Goal: Task Accomplishment & Management: Manage account settings

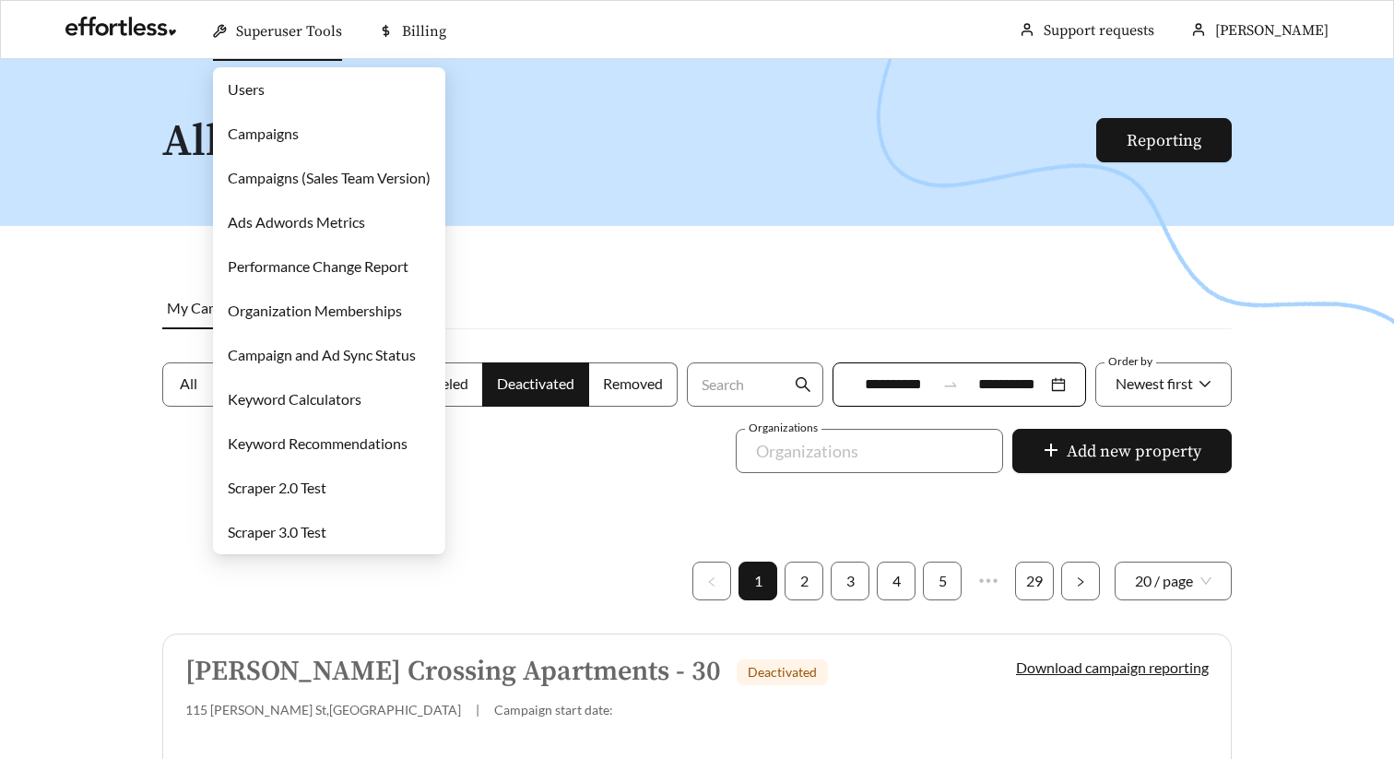
click at [265, 84] on link "Users" at bounding box center [246, 89] width 37 height 18
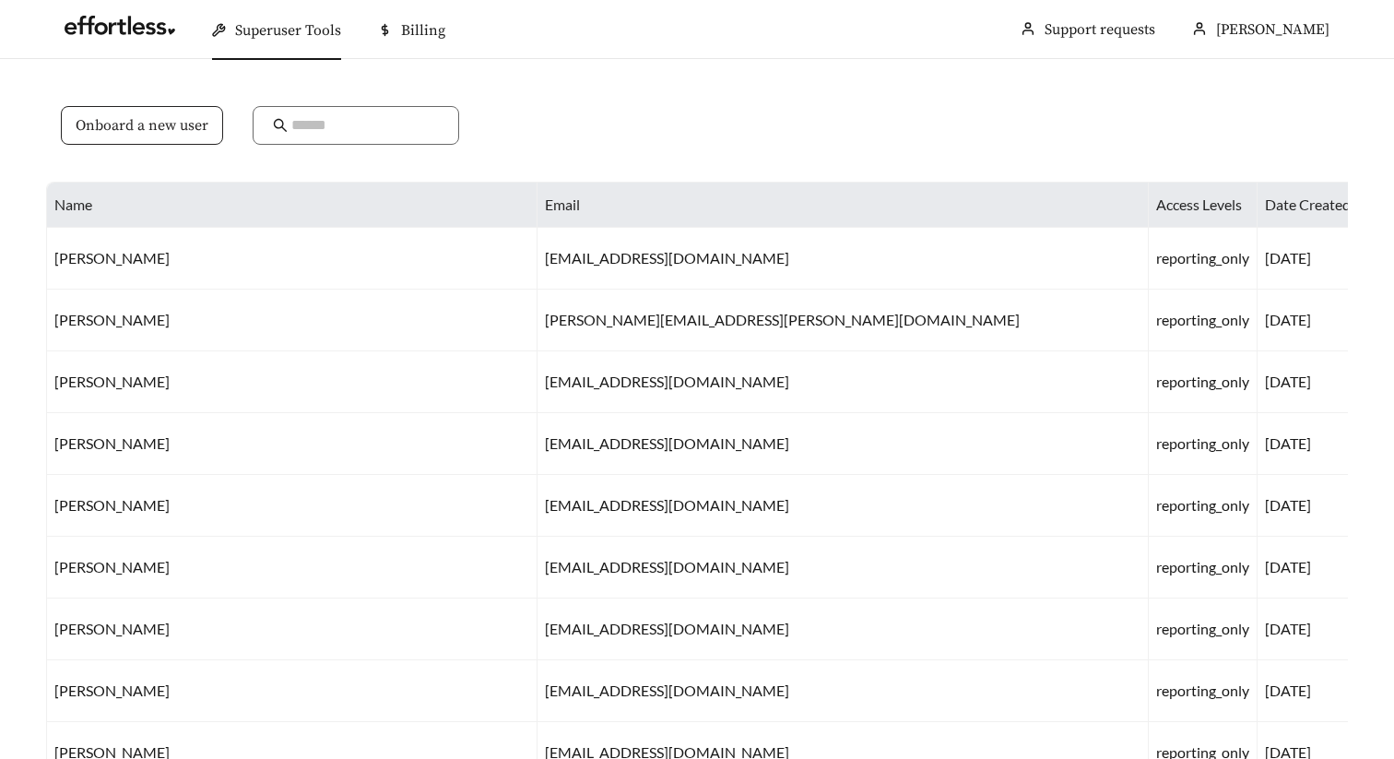
click at [155, 121] on span "Onboard a new user" at bounding box center [142, 125] width 133 height 22
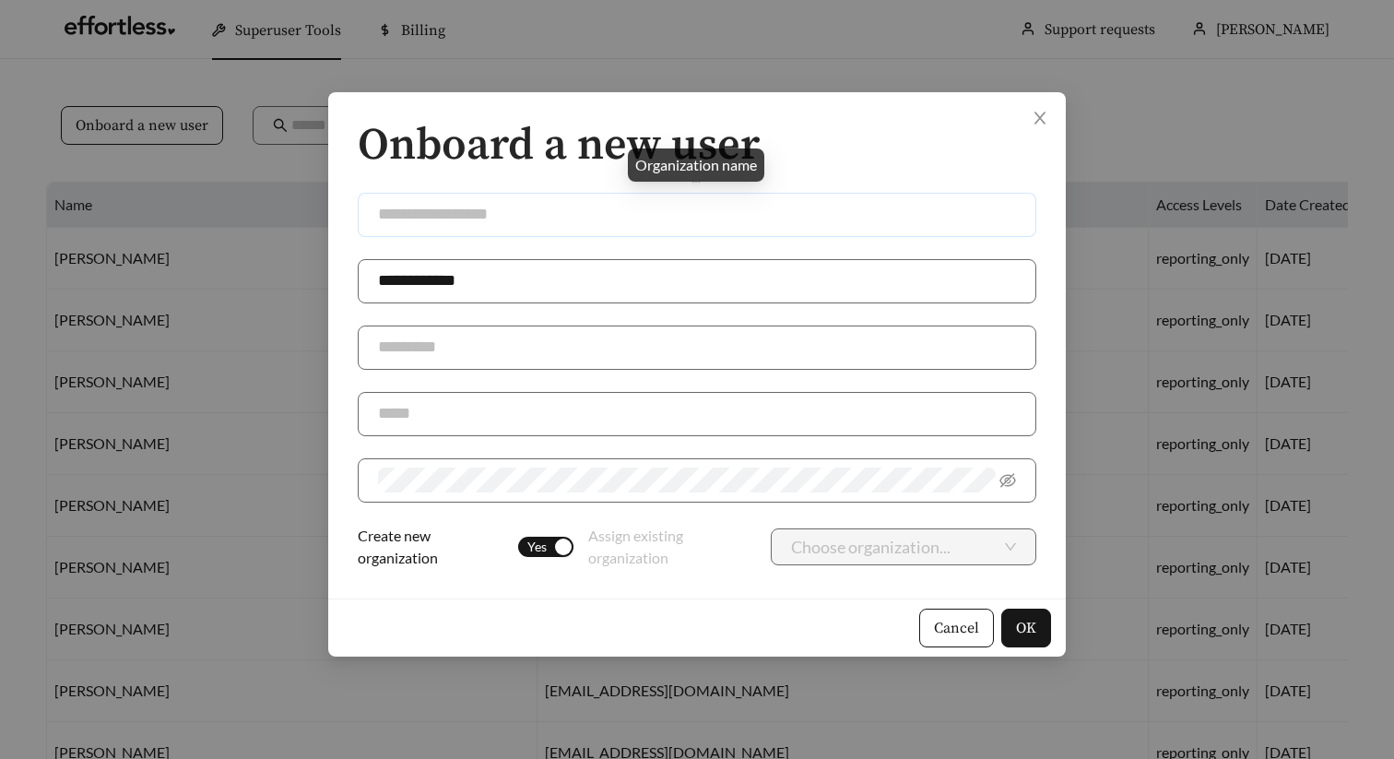
click at [433, 221] on input "text" at bounding box center [697, 215] width 679 height 44
paste input "**********"
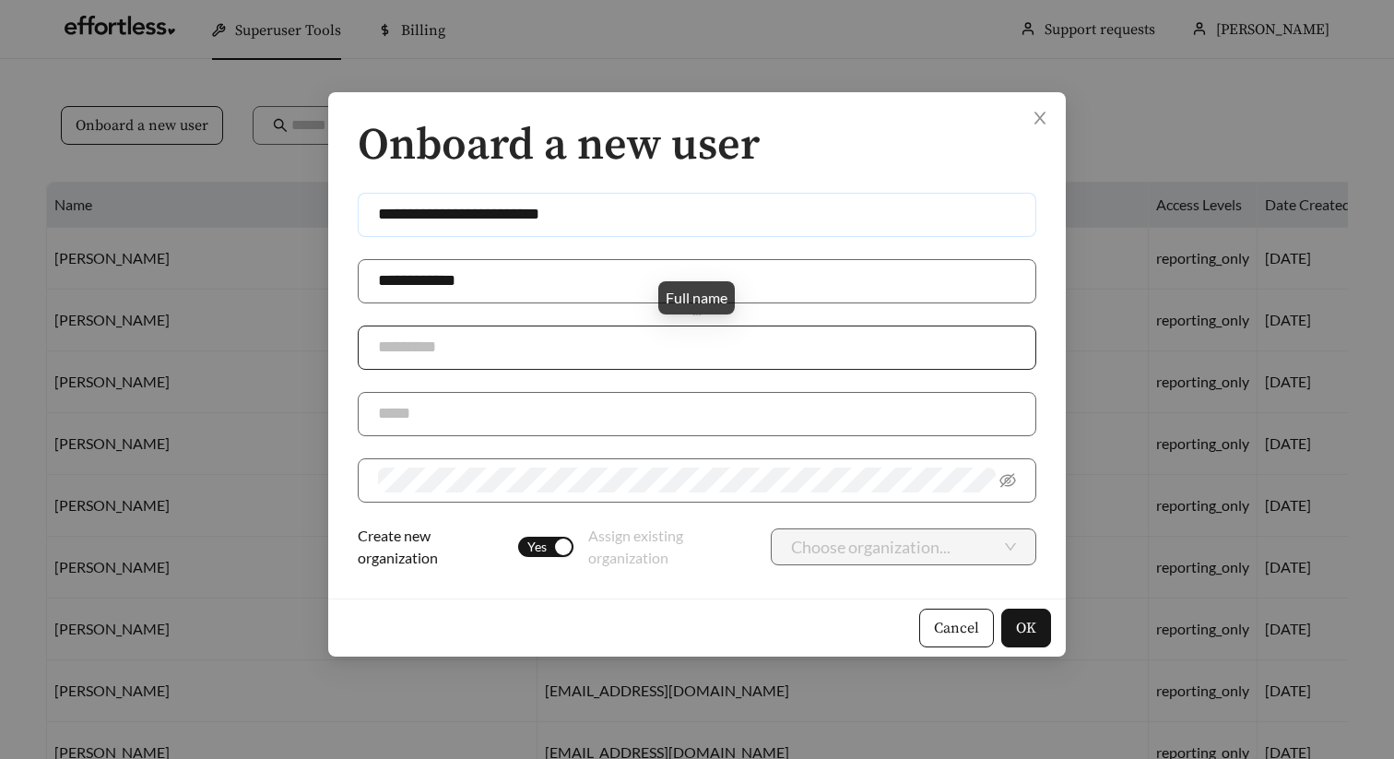
type input "**********"
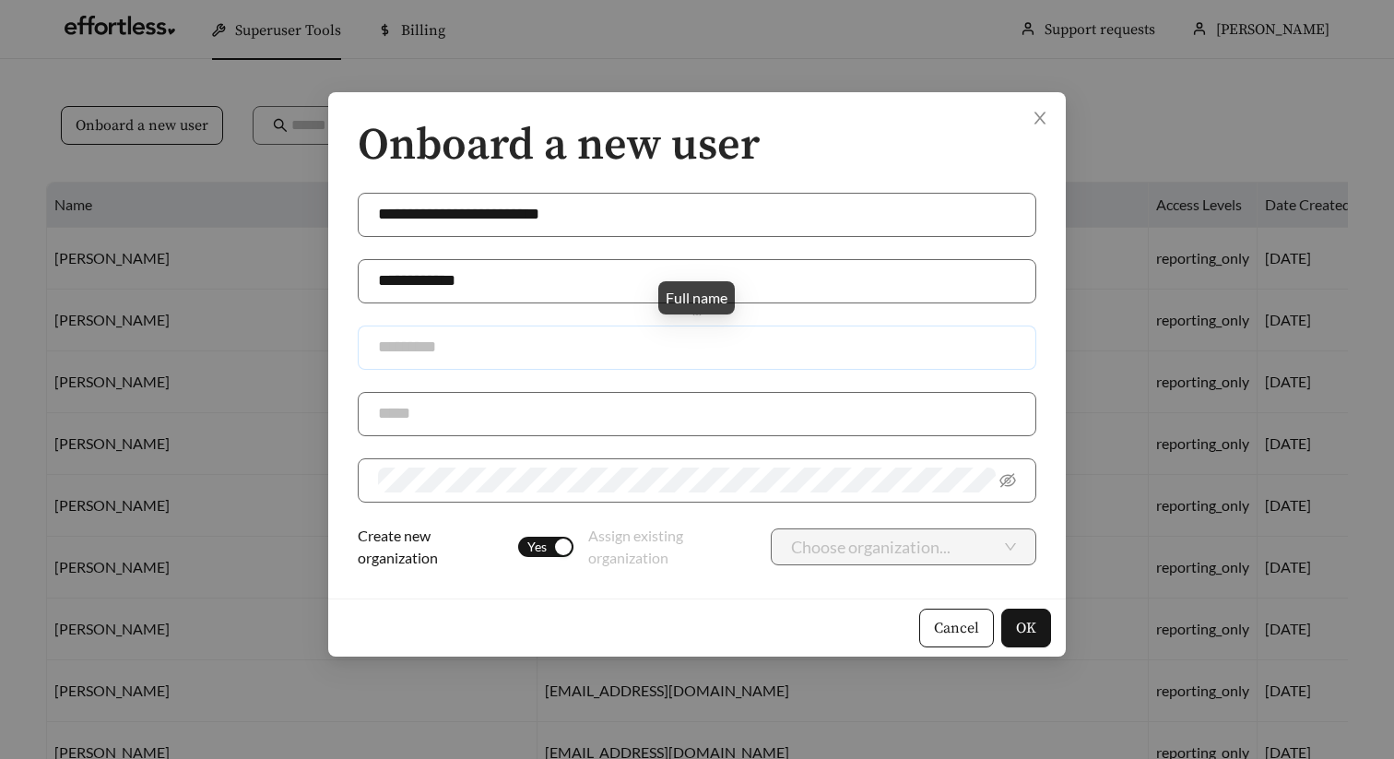
click at [434, 338] on input "text" at bounding box center [697, 348] width 679 height 44
type input "*"
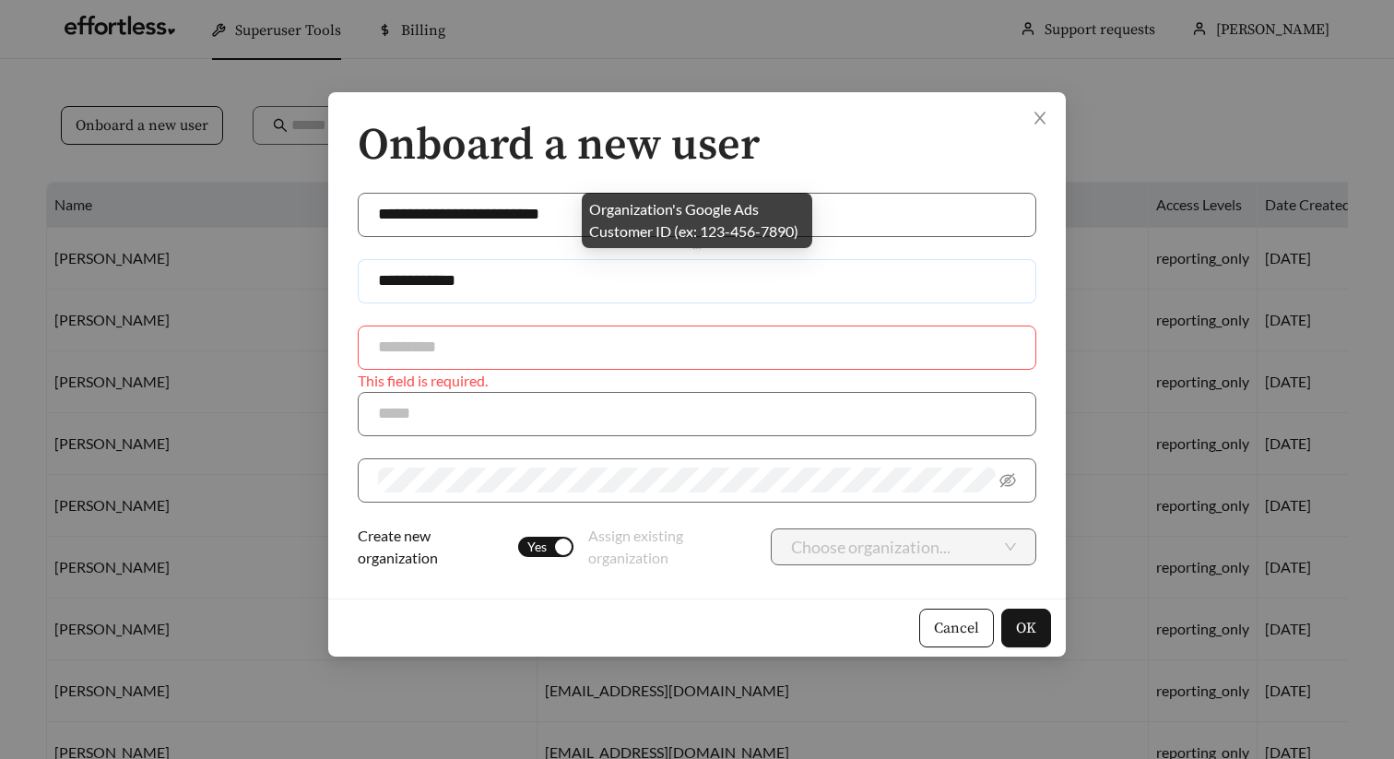
click at [434, 272] on input "**********" at bounding box center [697, 281] width 679 height 44
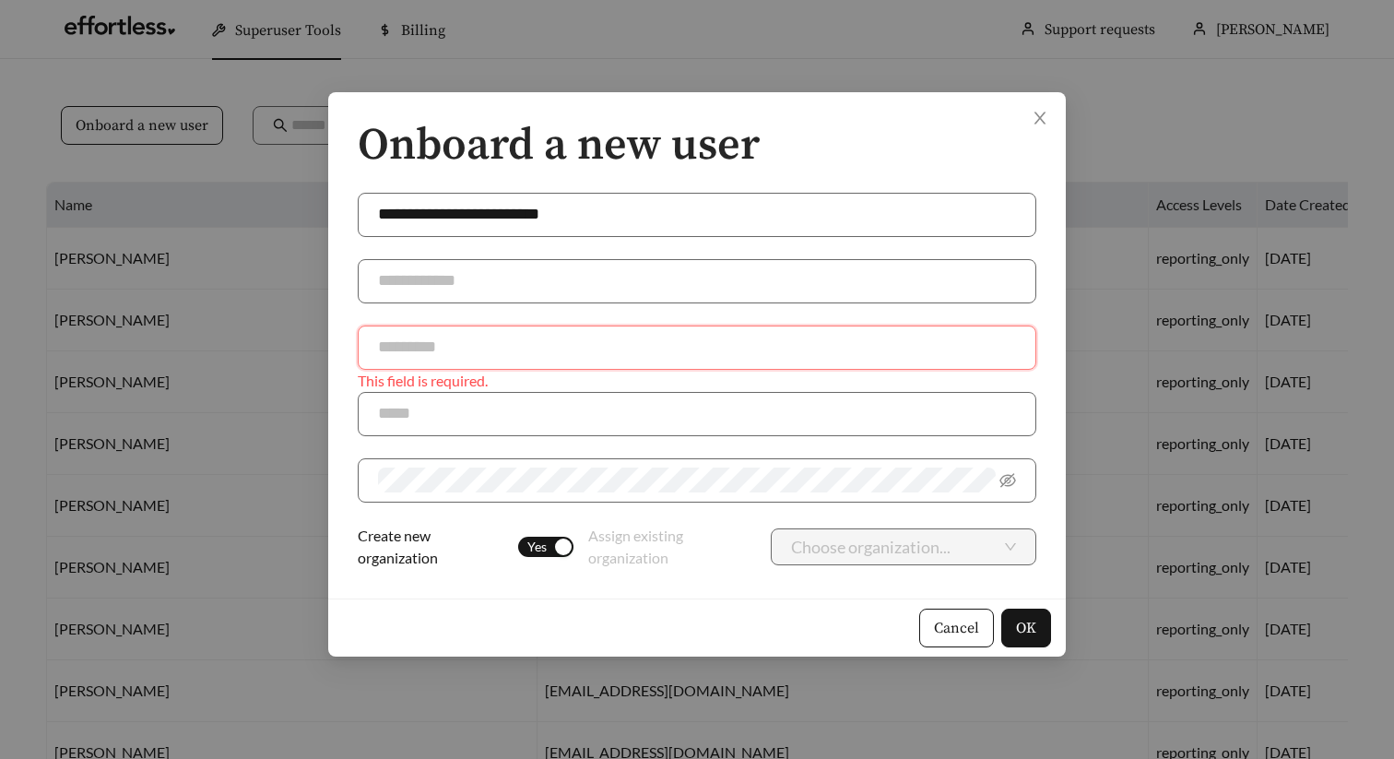
click at [435, 338] on input "text" at bounding box center [697, 348] width 679 height 44
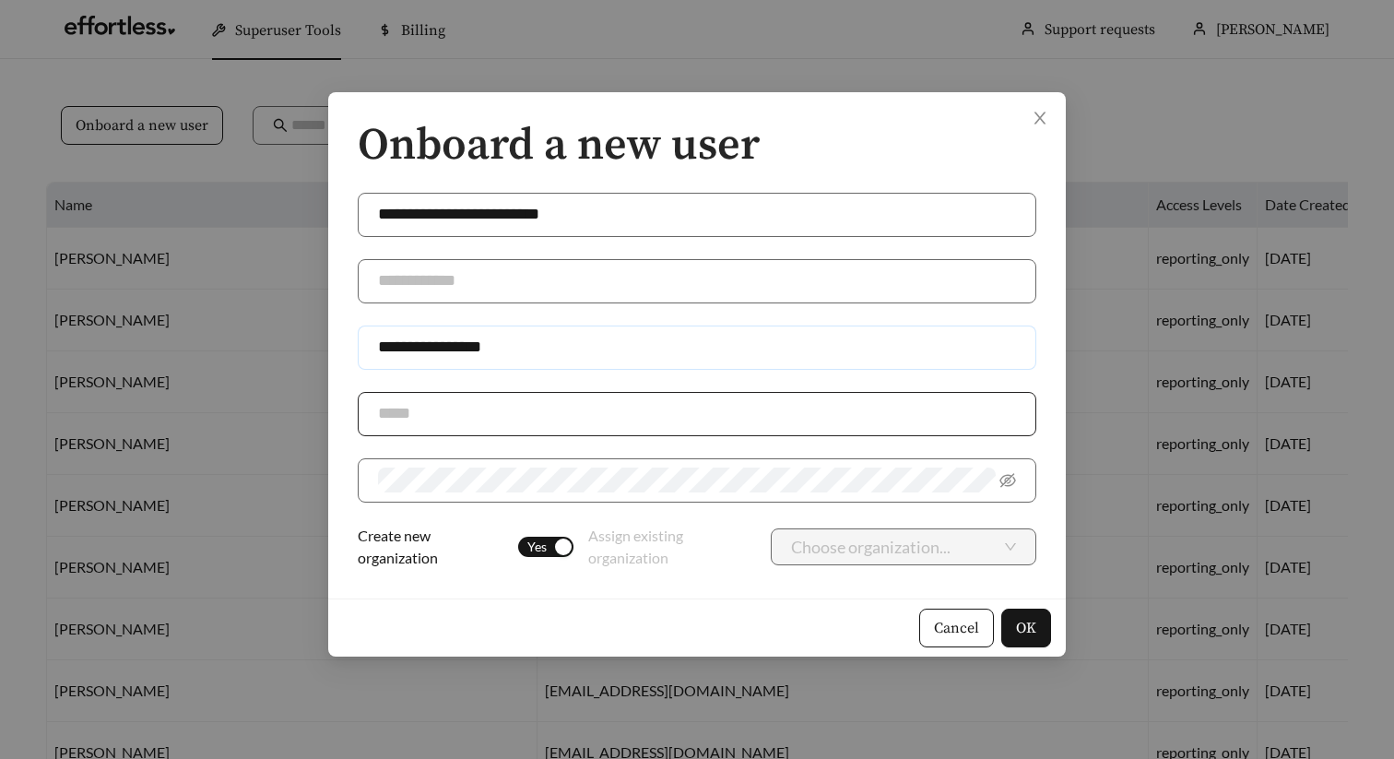
type input "**********"
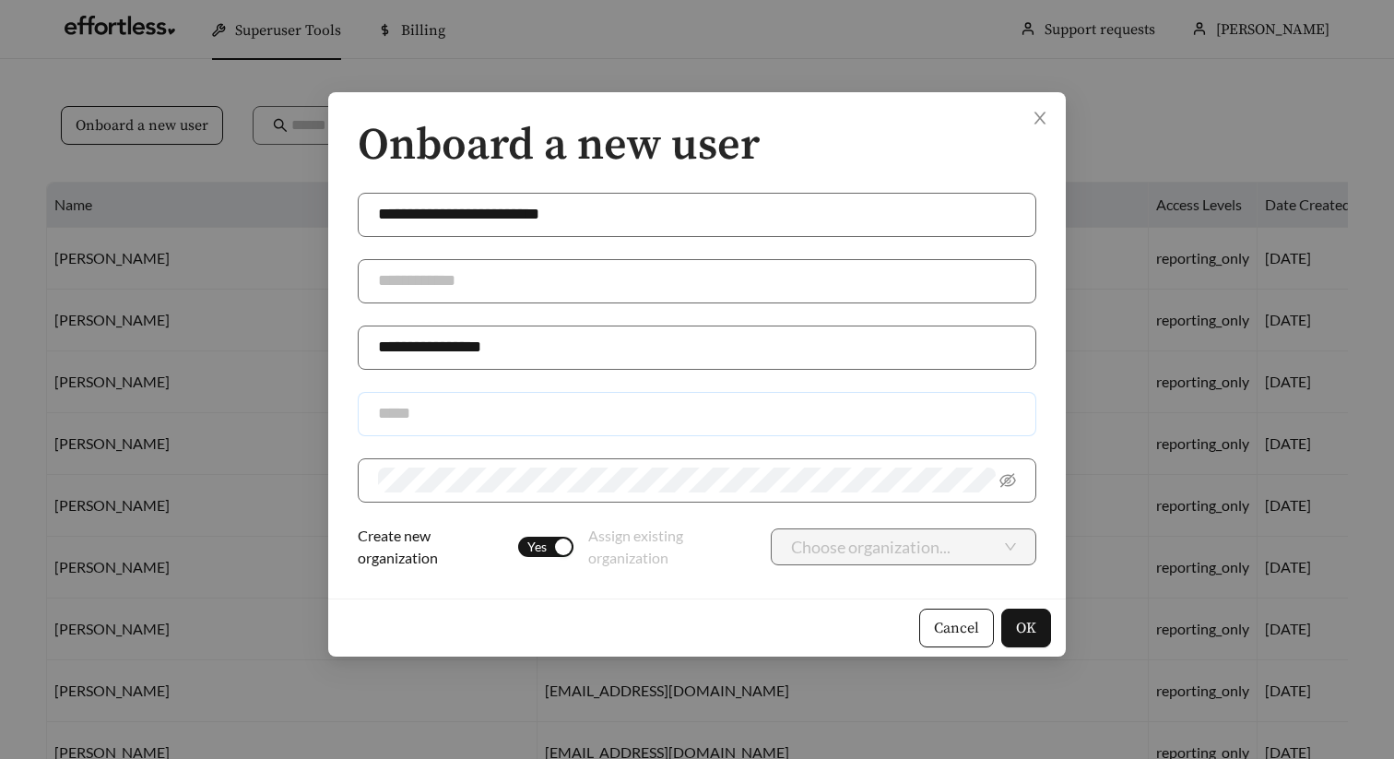
click at [416, 408] on input "text" at bounding box center [697, 414] width 679 height 44
type input "**********"
click at [1002, 476] on icon "eye-invisible" at bounding box center [1008, 480] width 17 height 17
click at [548, 543] on span "Yes" at bounding box center [538, 547] width 26 height 20
click at [822, 546] on input "search" at bounding box center [896, 546] width 210 height 35
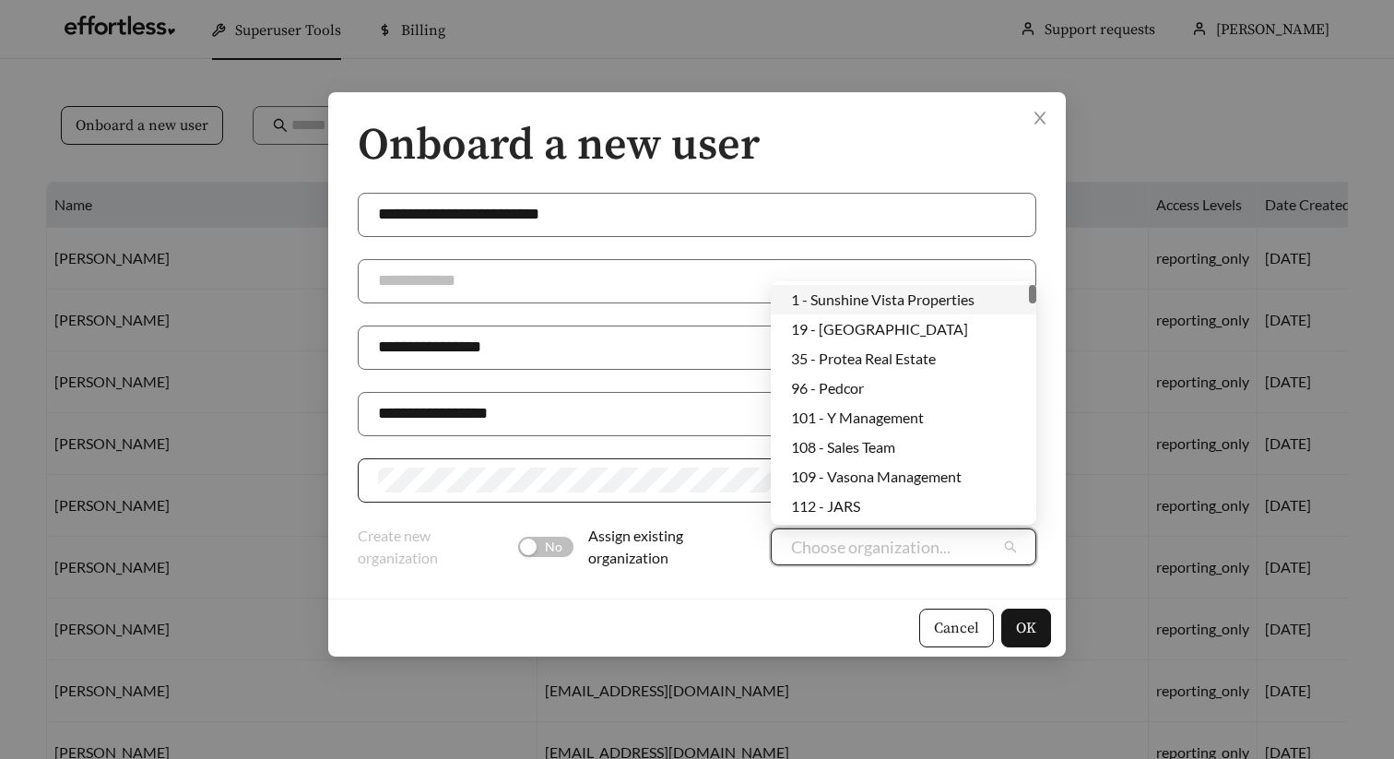
click at [833, 301] on div "1 - Sunshine Vista Properties" at bounding box center [903, 300] width 225 height 20
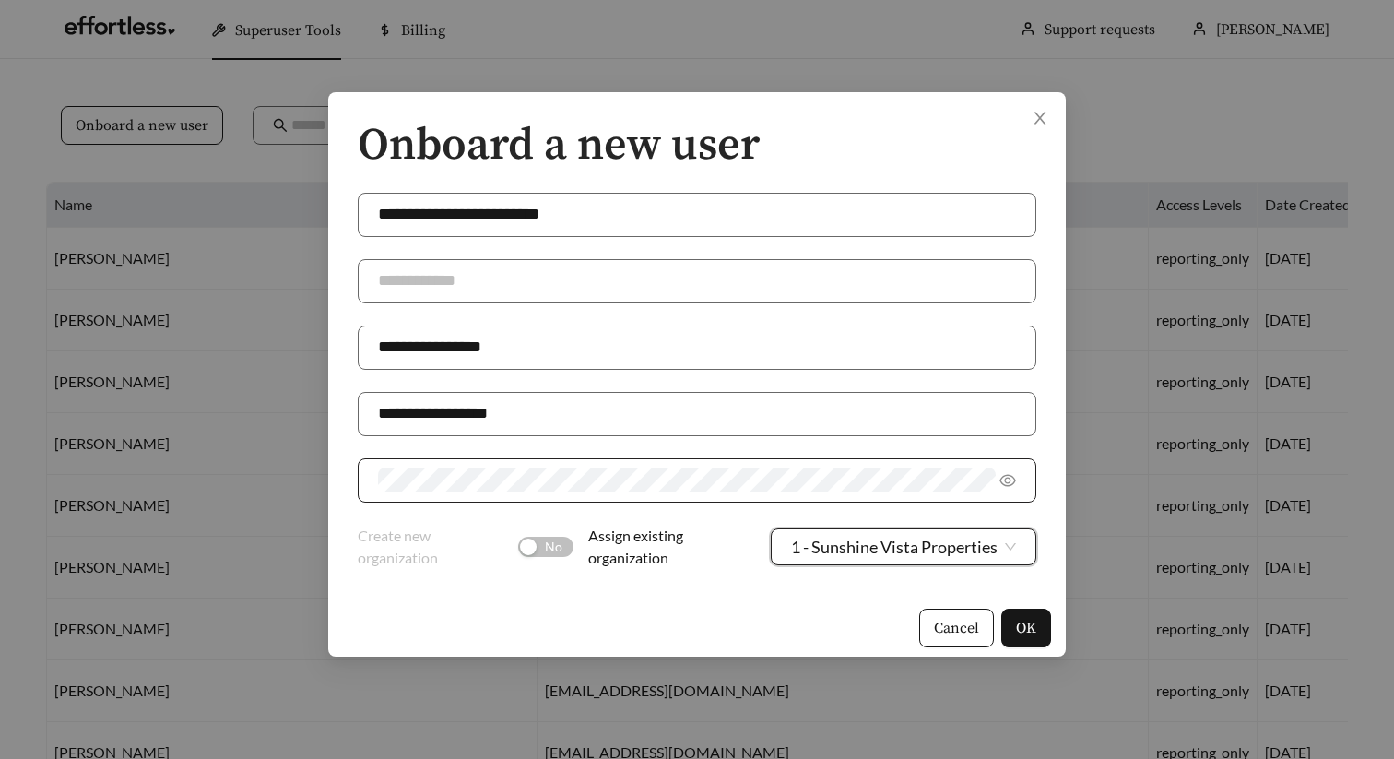
click at [794, 628] on div "Cancel OK" at bounding box center [697, 628] width 738 height 58
click at [529, 217] on input "**********" at bounding box center [697, 215] width 679 height 44
click at [1029, 620] on span "OK" at bounding box center [1026, 628] width 20 height 22
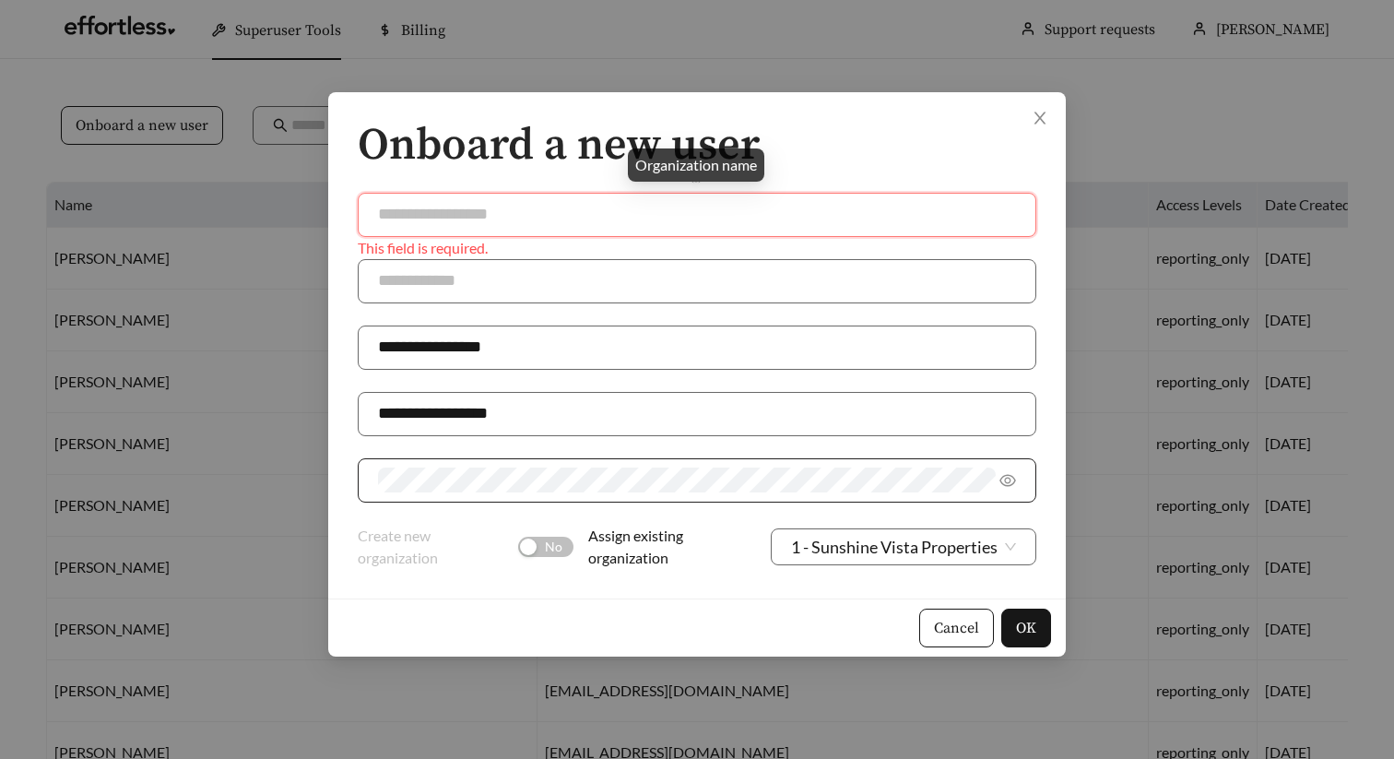
click at [529, 220] on input "text" at bounding box center [697, 215] width 679 height 44
paste input "**********"
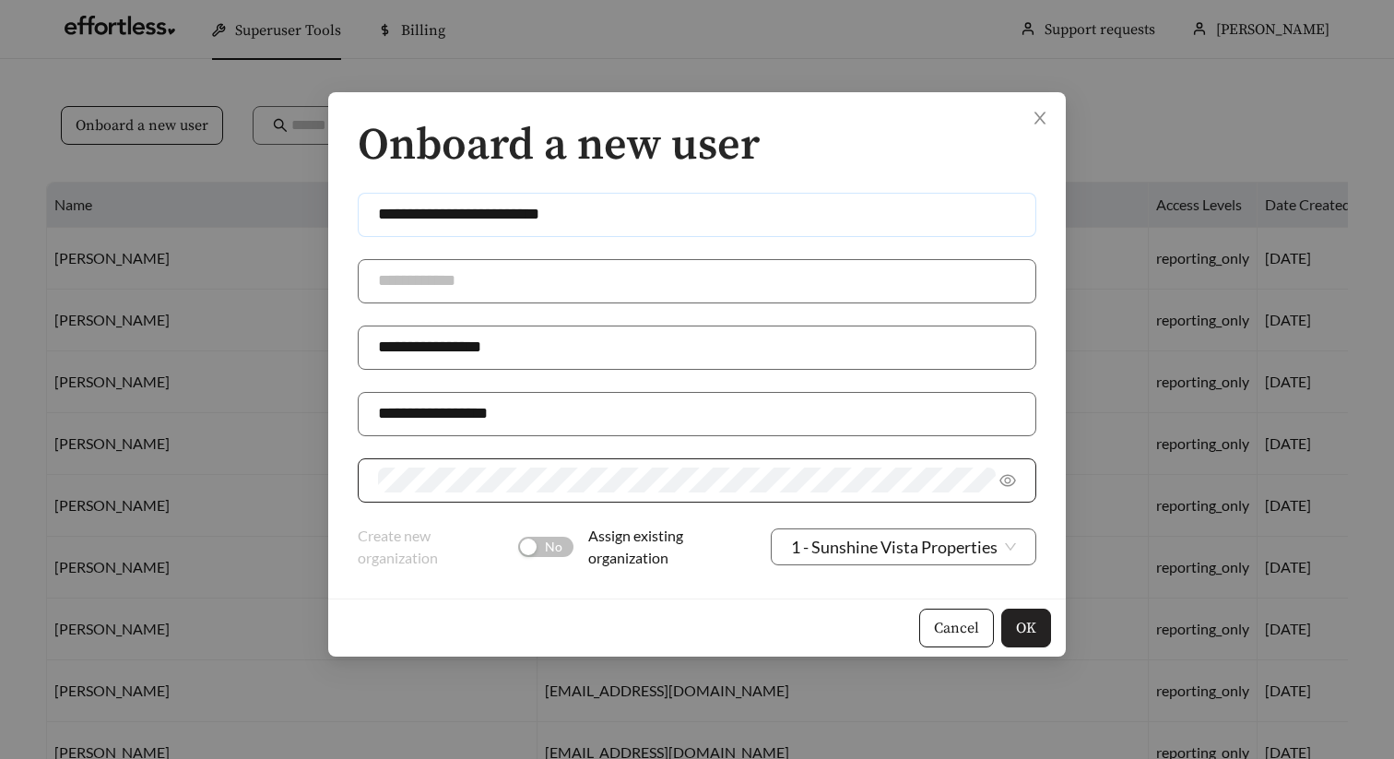
type input "**********"
click at [1026, 631] on span "OK" at bounding box center [1026, 628] width 20 height 22
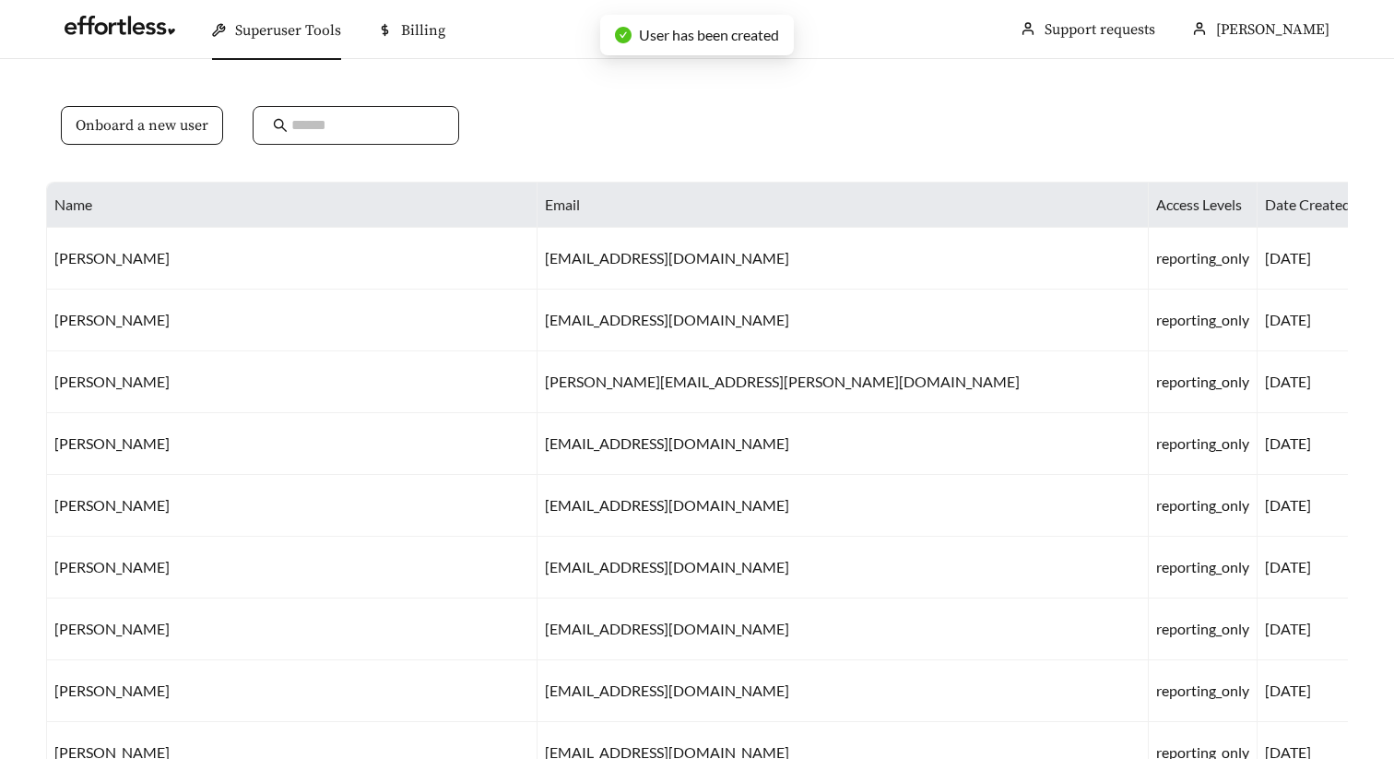
click at [353, 125] on input "text" at bounding box center [365, 125] width 148 height 22
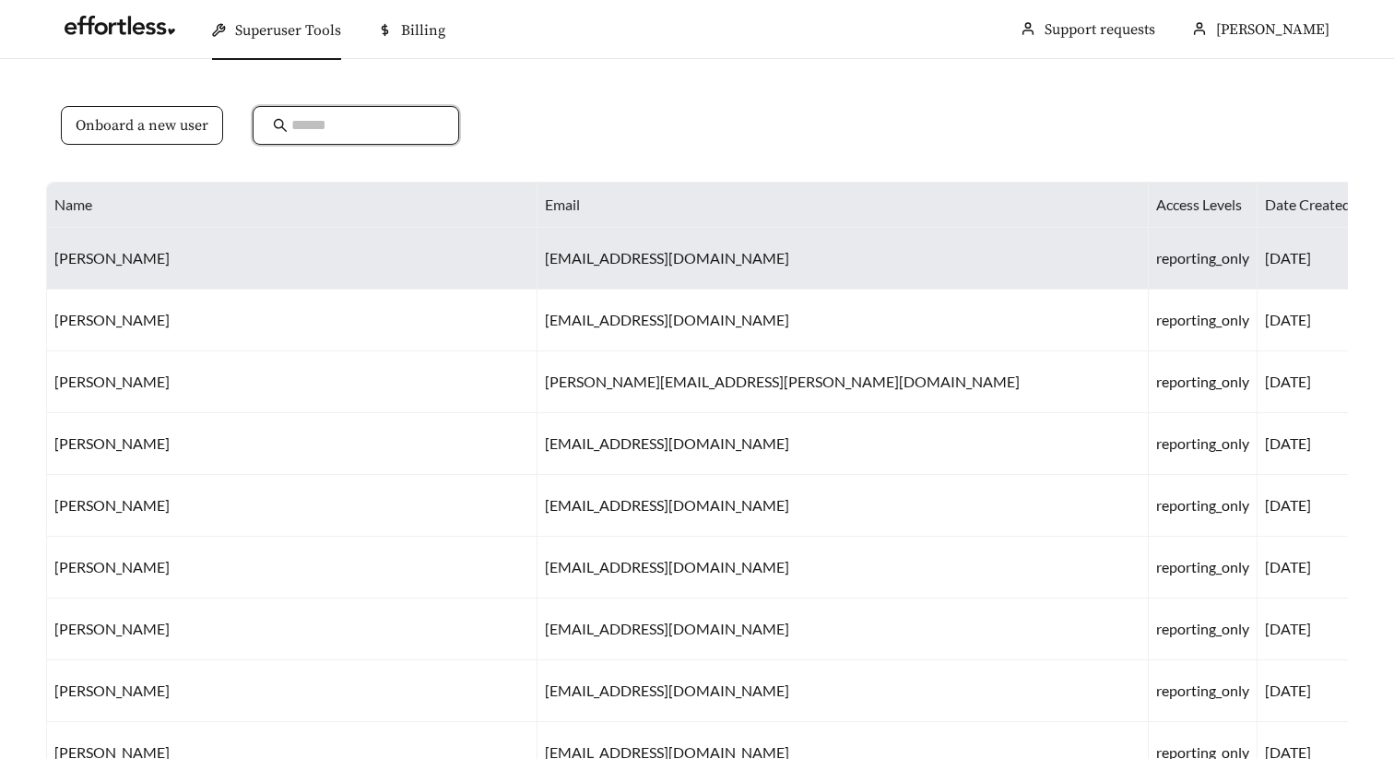
click at [538, 259] on td "stf9331@gmail.com" at bounding box center [843, 259] width 611 height 62
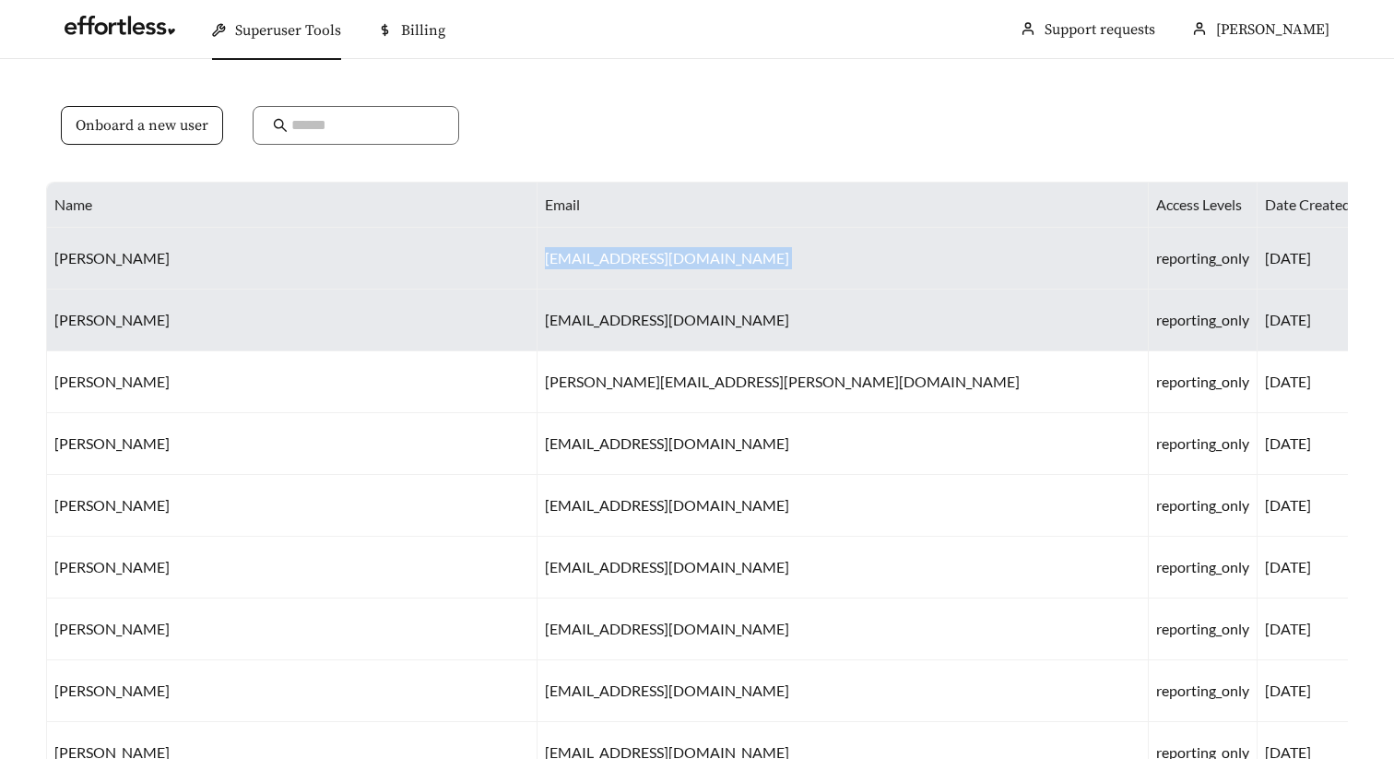
copy td "stf9331@gmail.com"
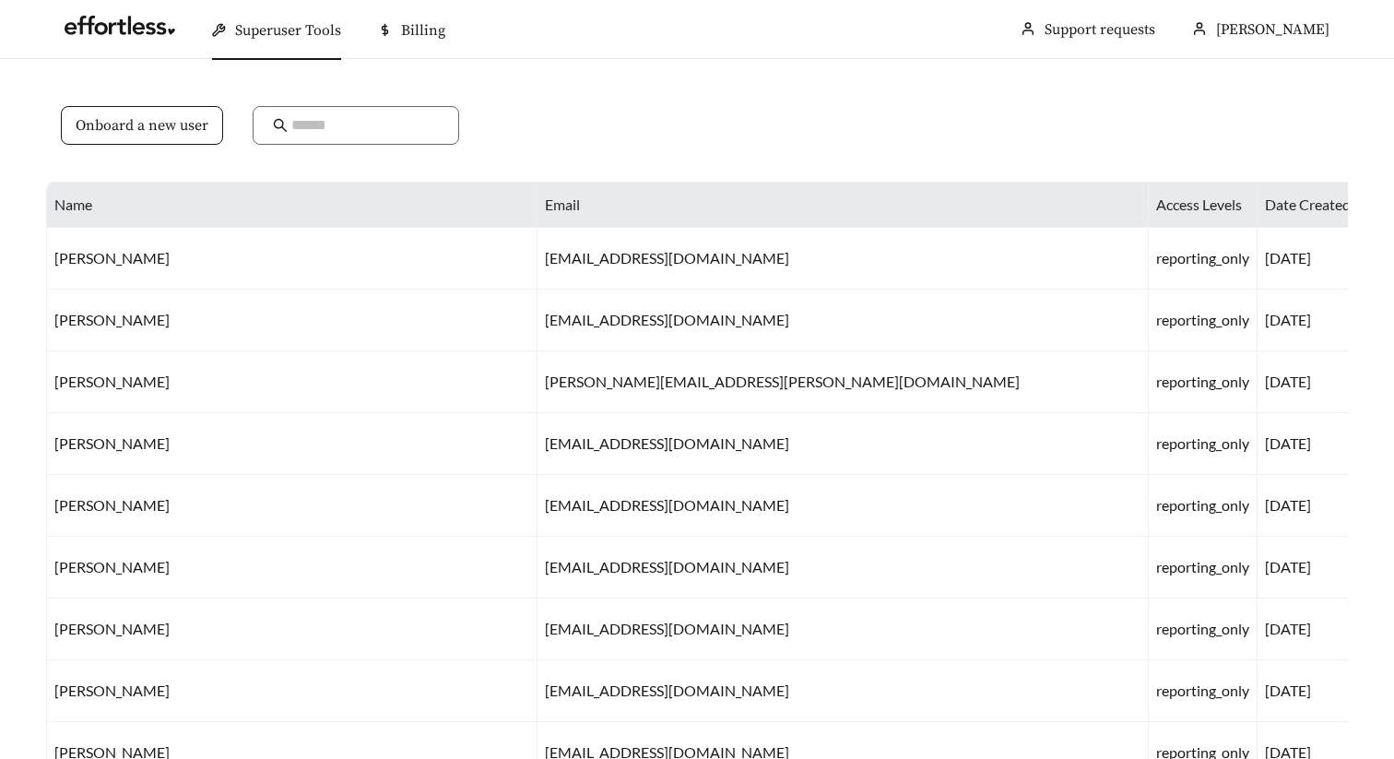
click at [597, 209] on th "Email" at bounding box center [843, 205] width 611 height 45
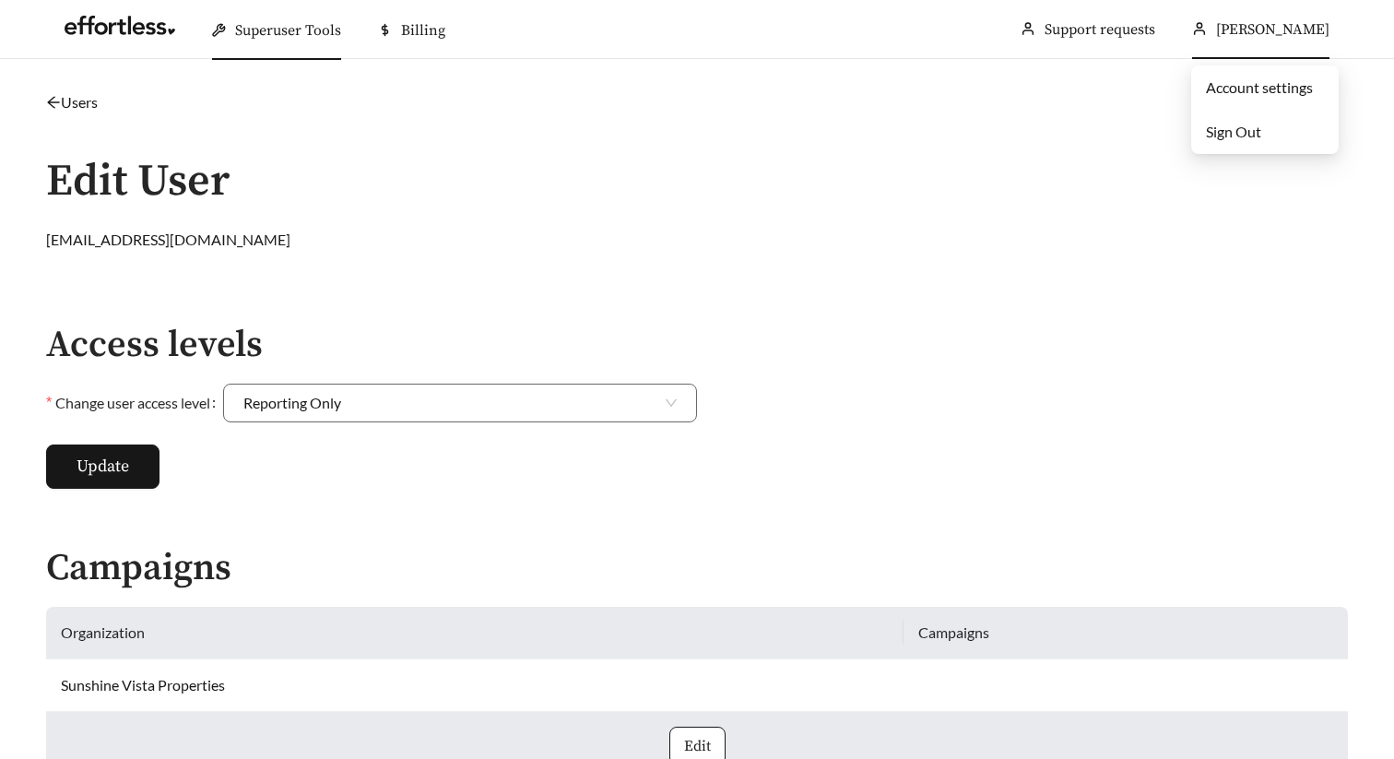
click at [1228, 126] on span "Sign Out" at bounding box center [1233, 132] width 55 height 18
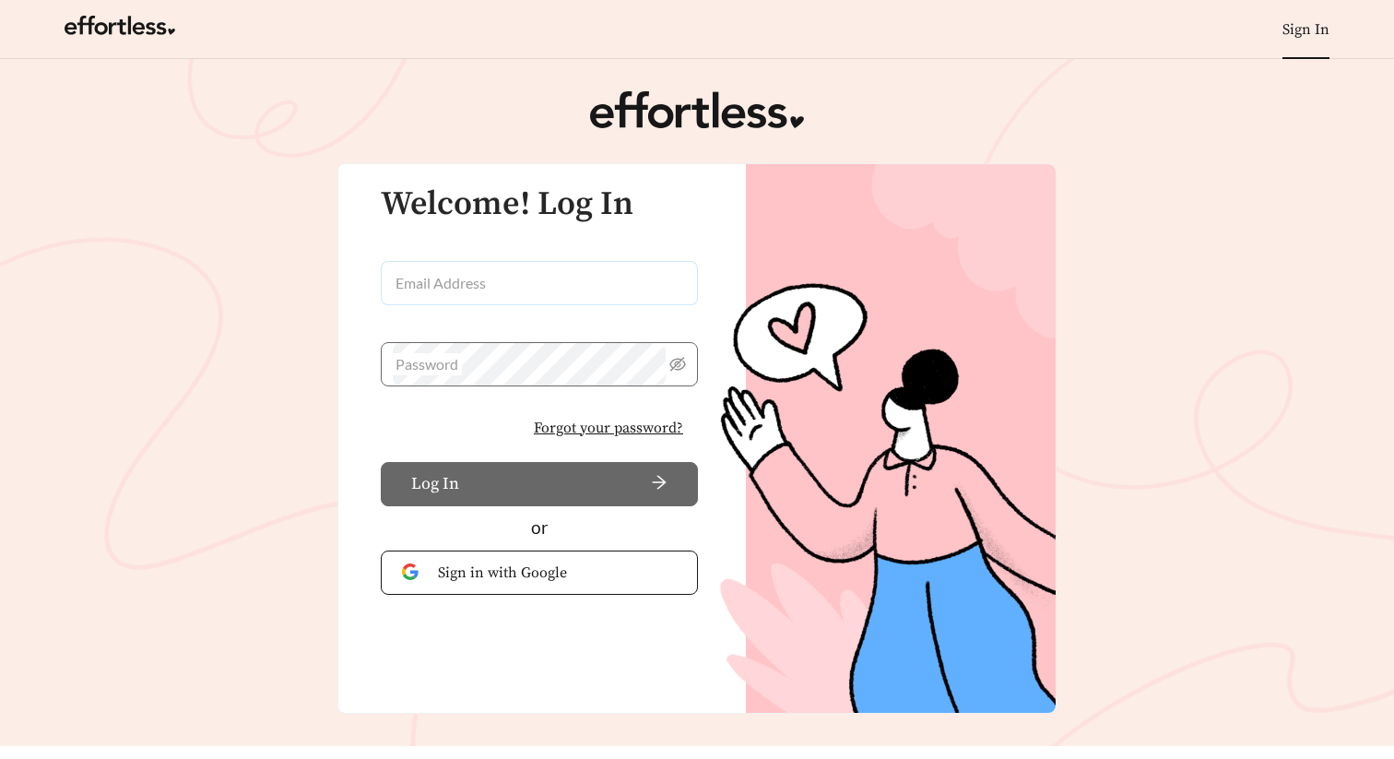
click at [515, 296] on input "Email Address" at bounding box center [539, 283] width 317 height 44
paste input "**********"
type input "**********"
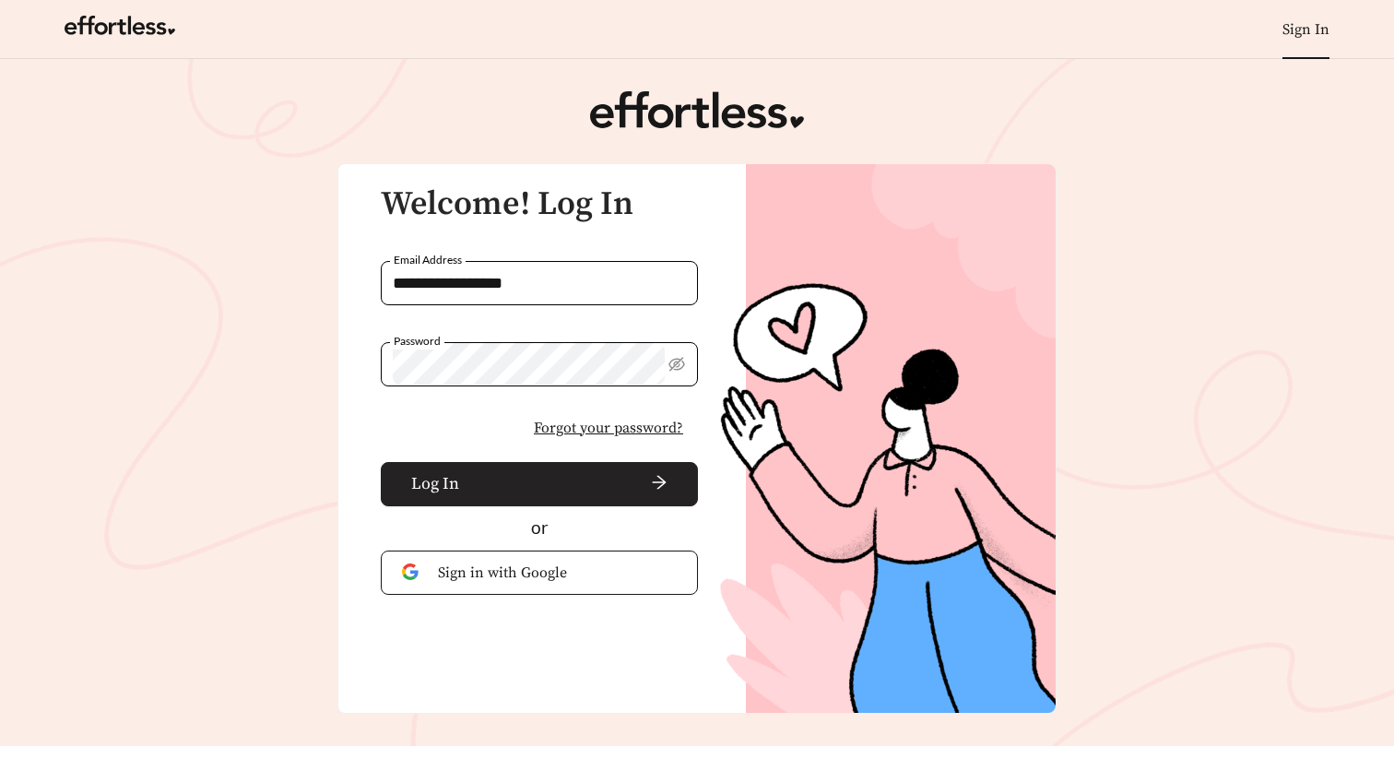
click at [468, 483] on span "arrow-right" at bounding box center [567, 484] width 201 height 20
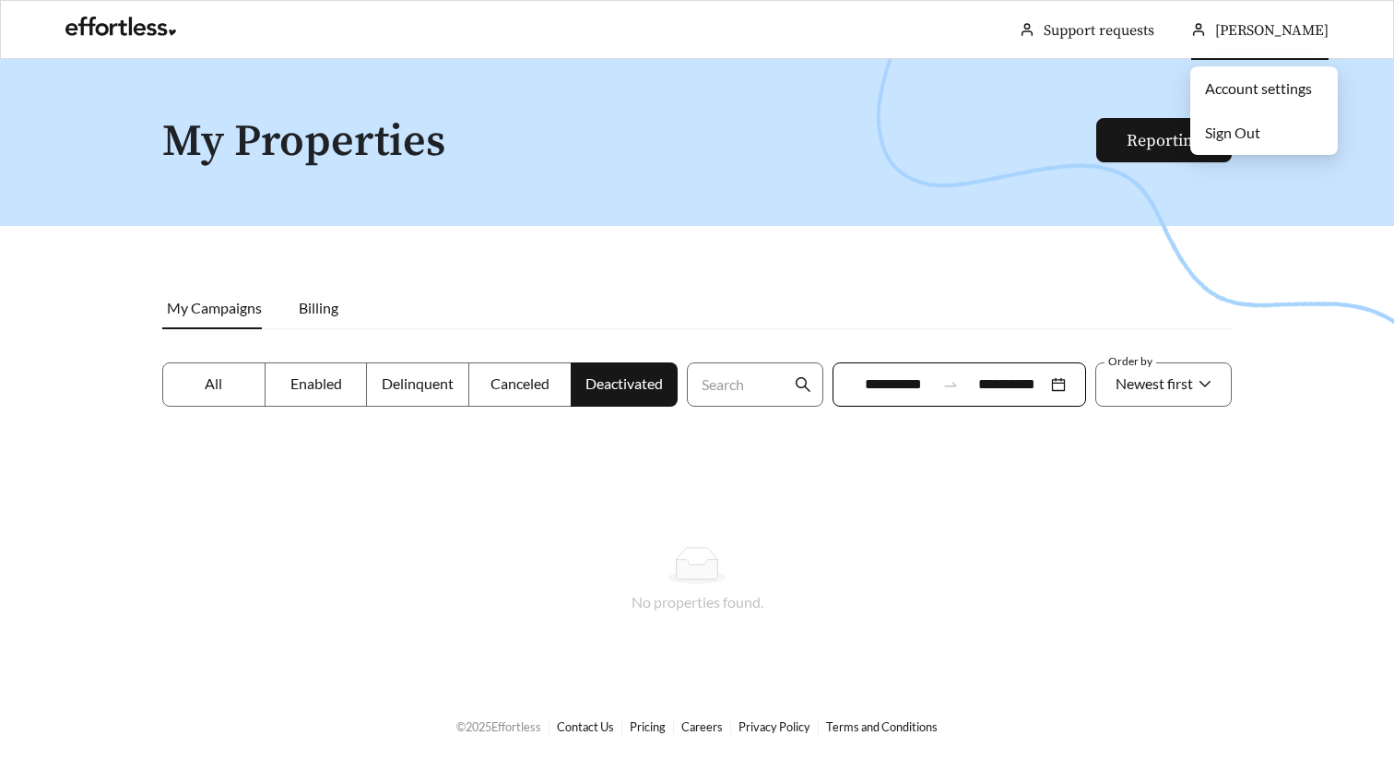
click at [1256, 125] on span "Sign Out" at bounding box center [1232, 133] width 55 height 18
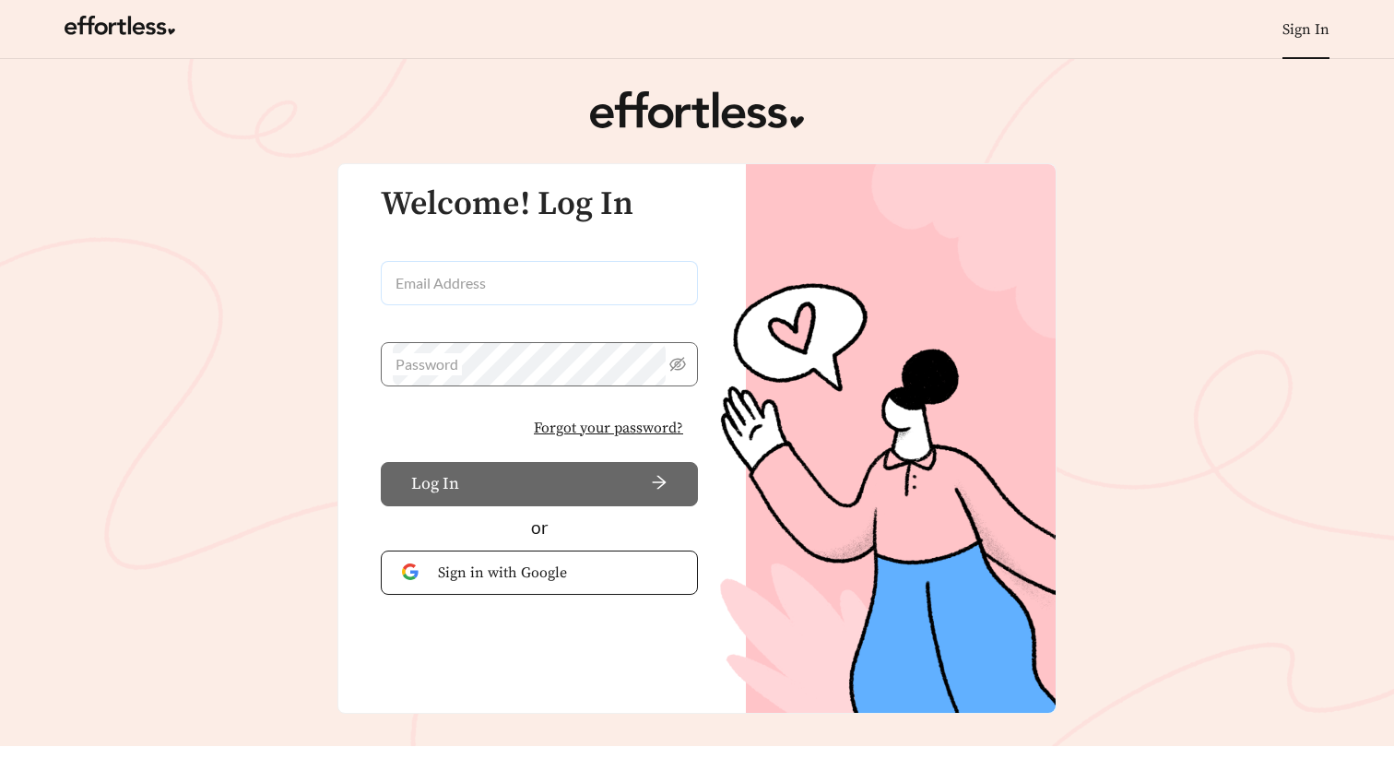
click at [457, 295] on input "Email Address" at bounding box center [539, 283] width 317 height 44
click at [493, 578] on span "Sign in with Google" at bounding box center [557, 573] width 239 height 22
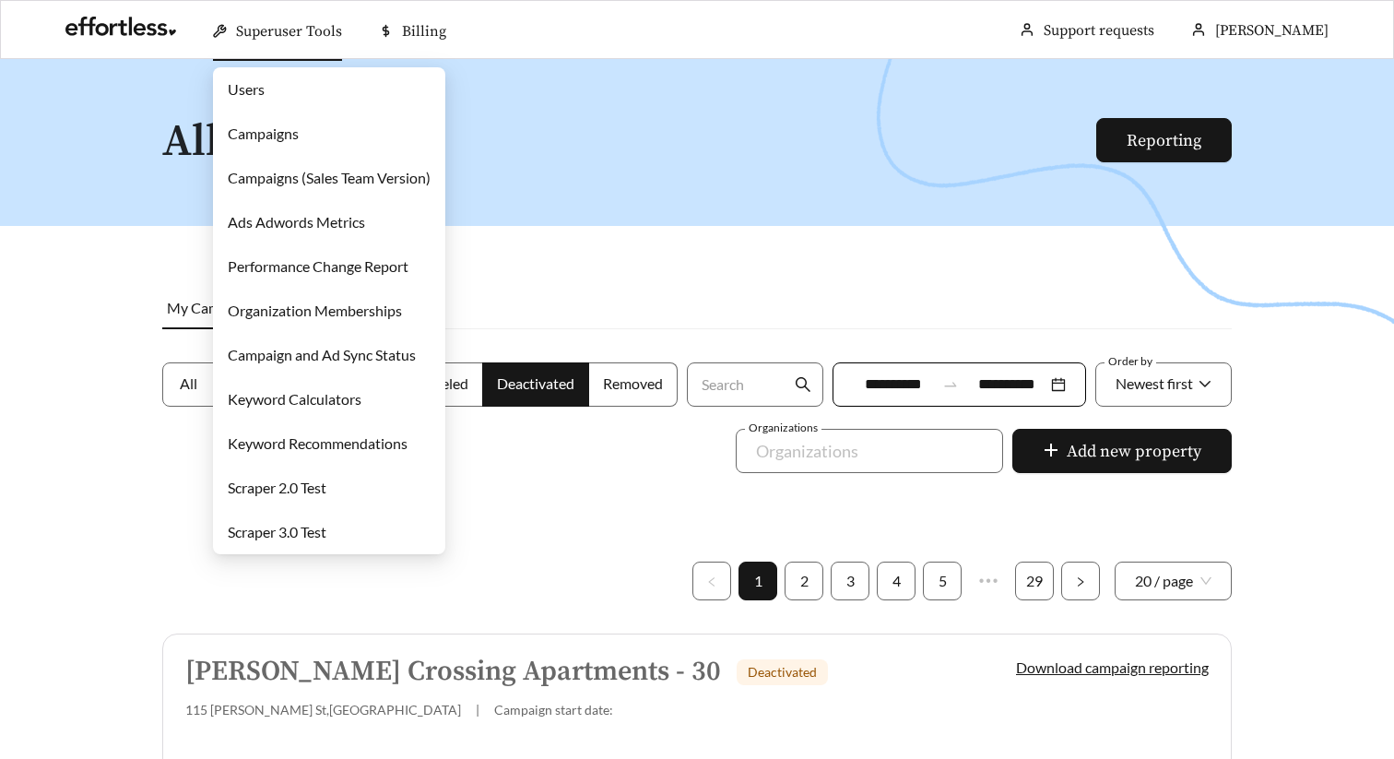
click at [265, 90] on link "Users" at bounding box center [246, 89] width 37 height 18
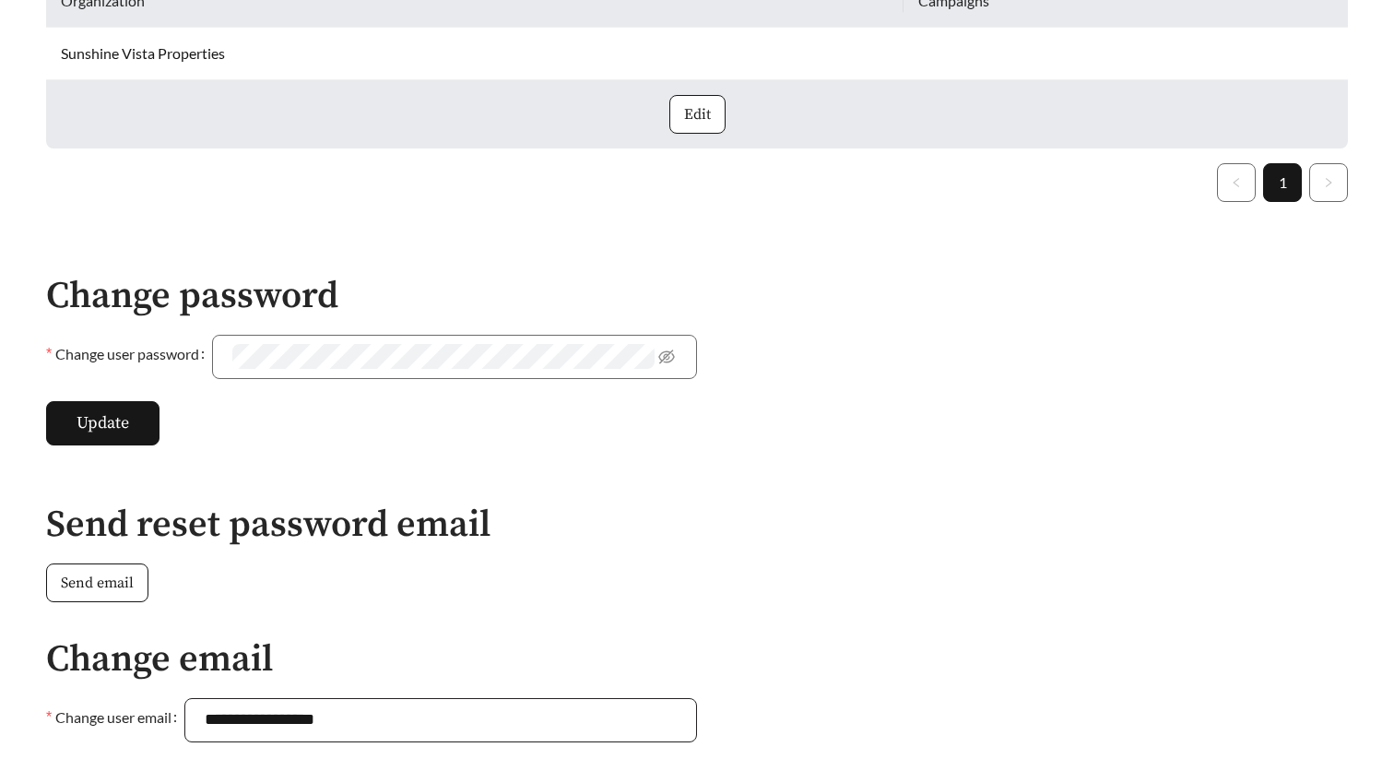
scroll to position [621, 0]
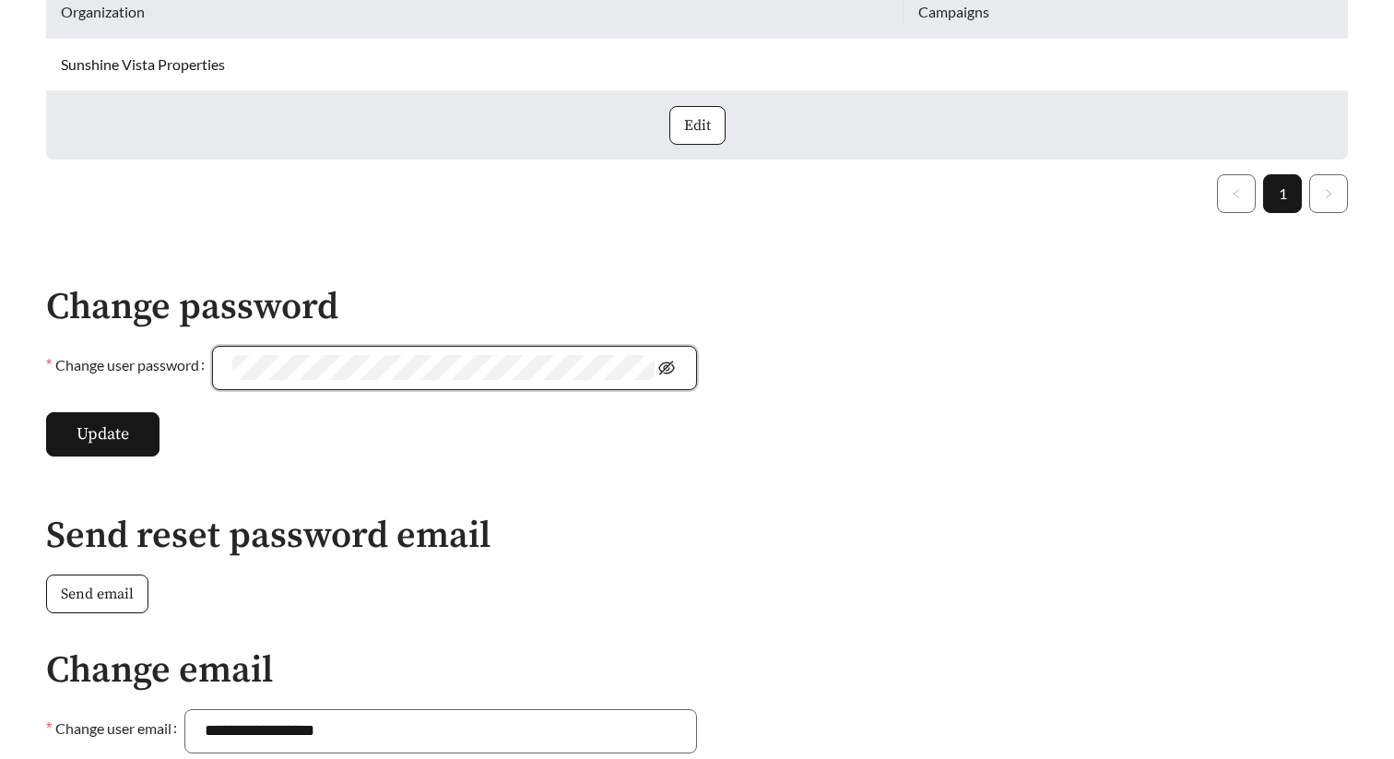
click at [670, 365] on icon "eye-invisible" at bounding box center [667, 368] width 17 height 14
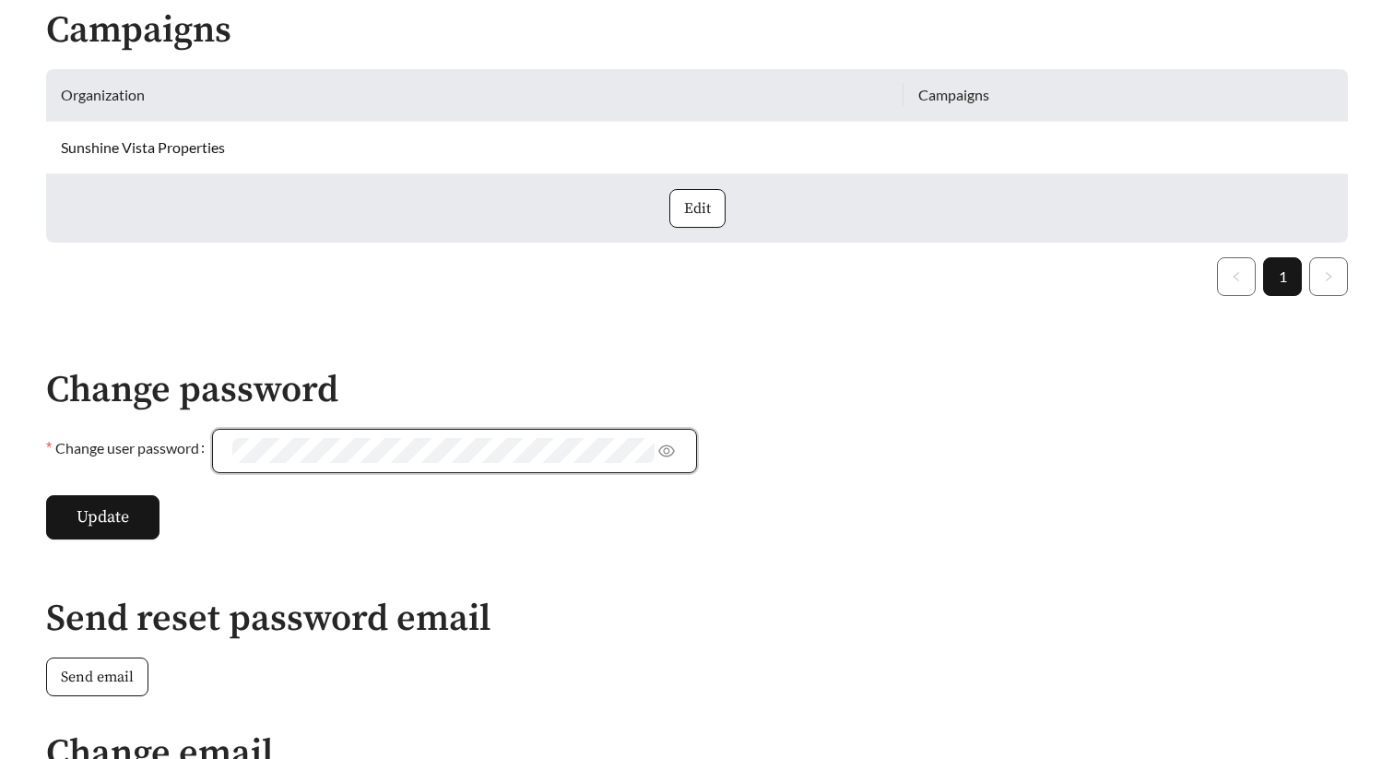
scroll to position [672, 0]
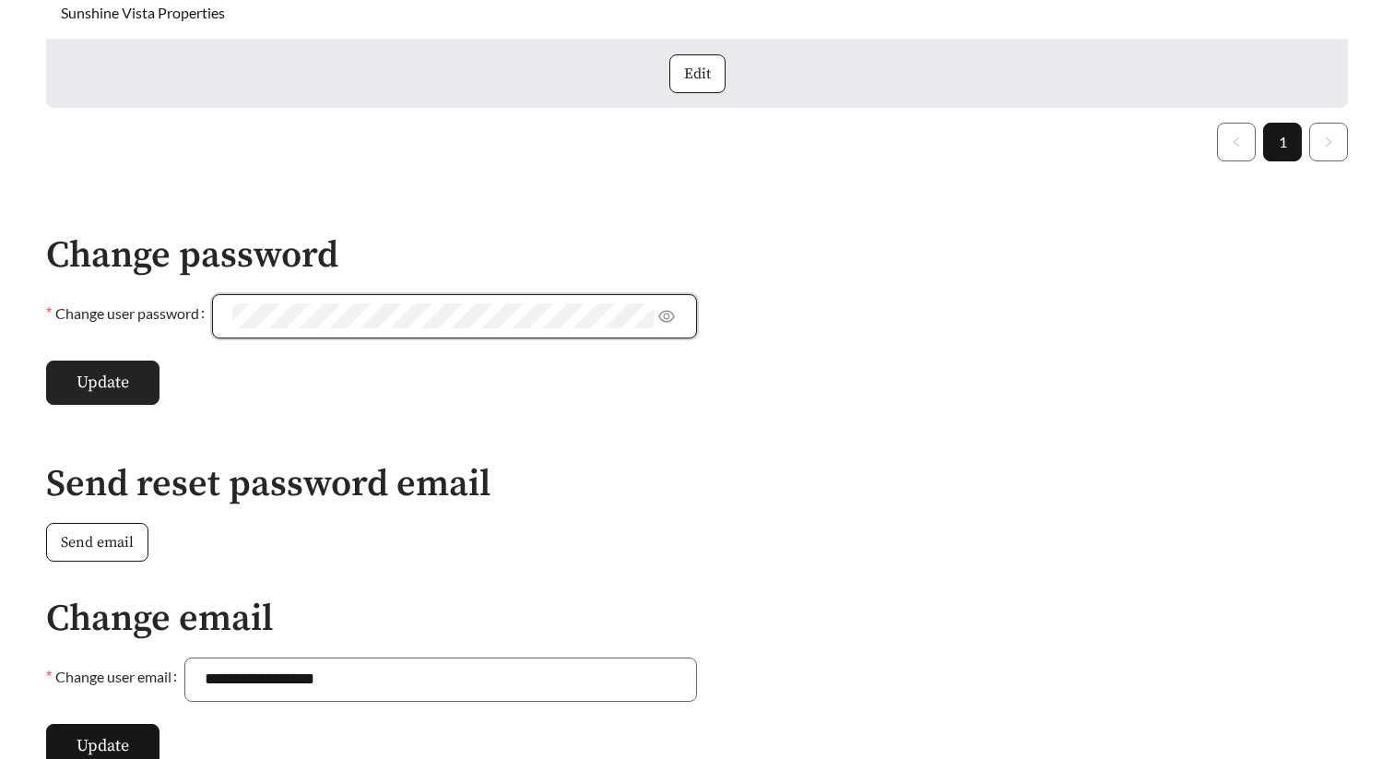
click at [126, 389] on span "Update" at bounding box center [103, 382] width 53 height 25
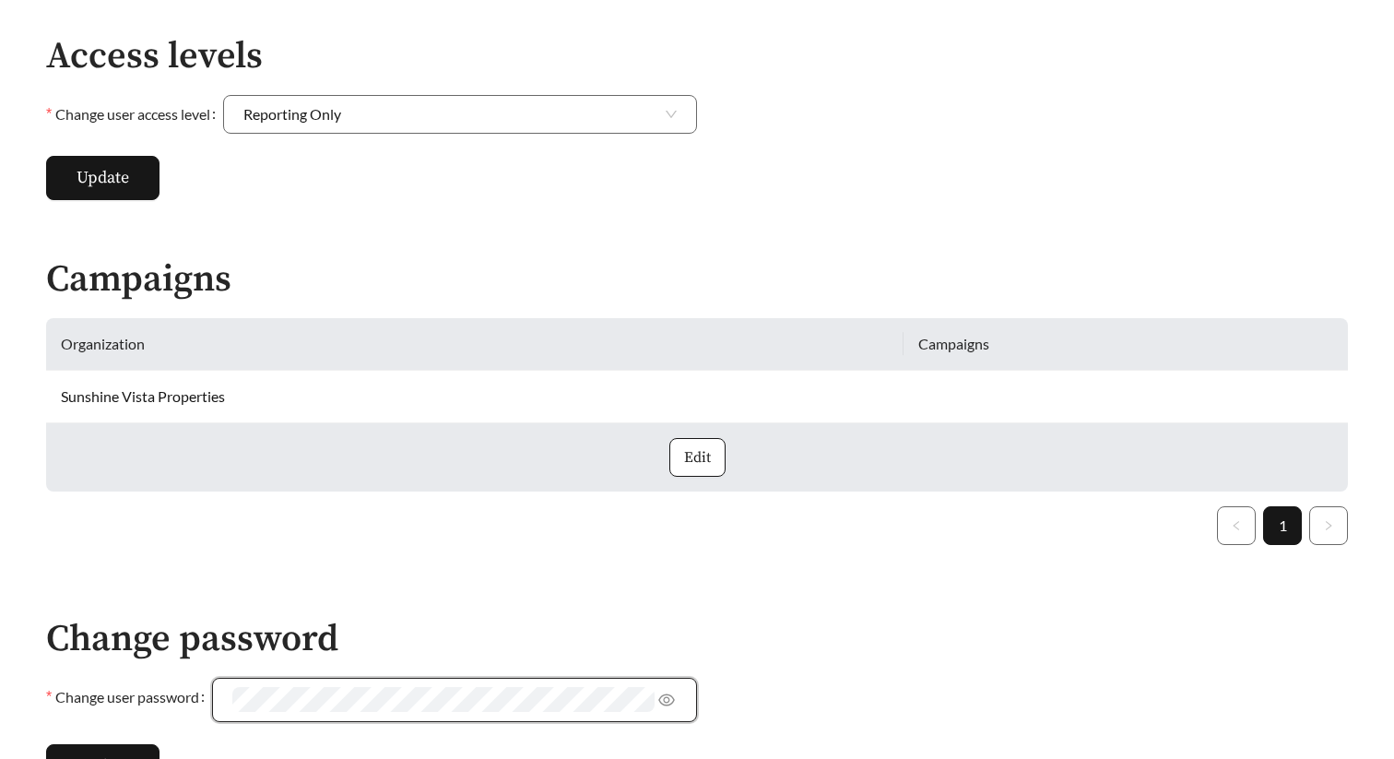
scroll to position [0, 0]
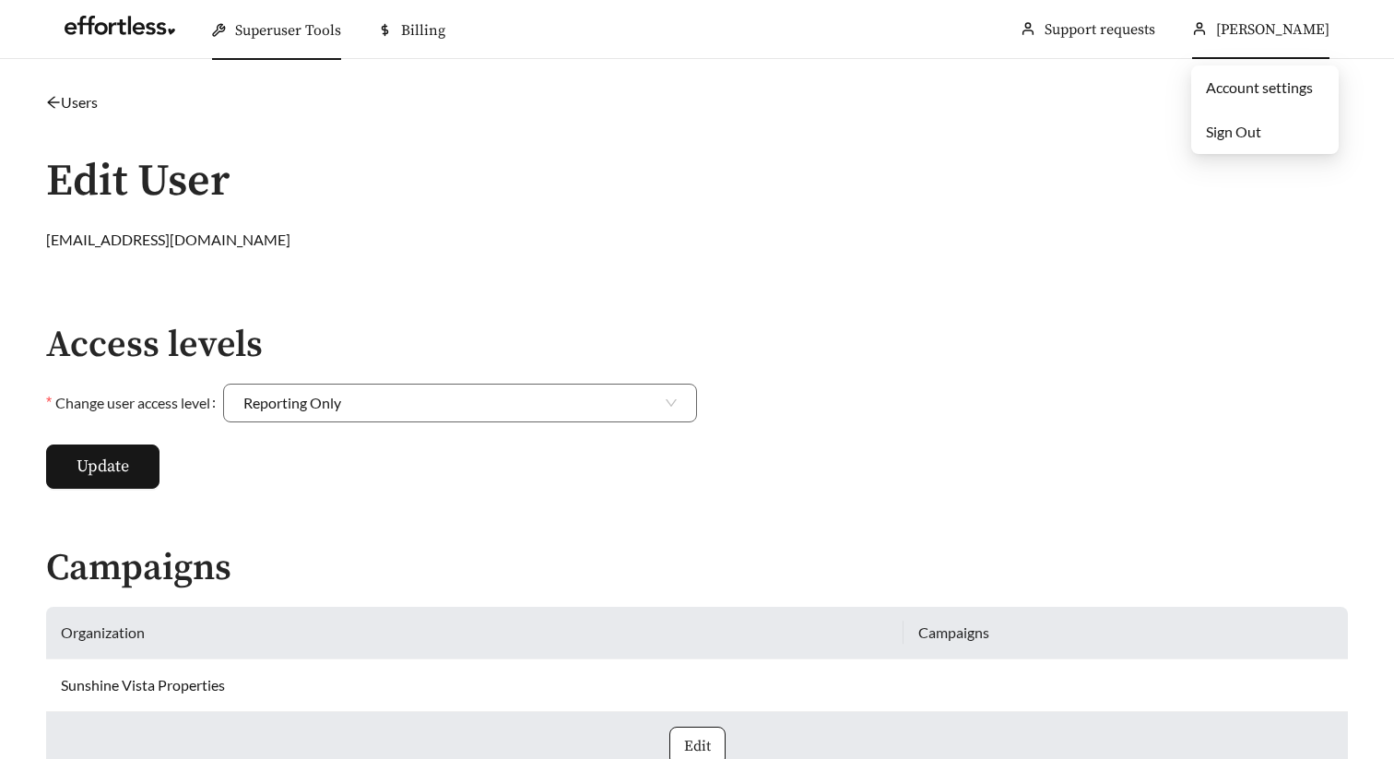
click at [1231, 133] on span "Sign Out" at bounding box center [1233, 132] width 55 height 18
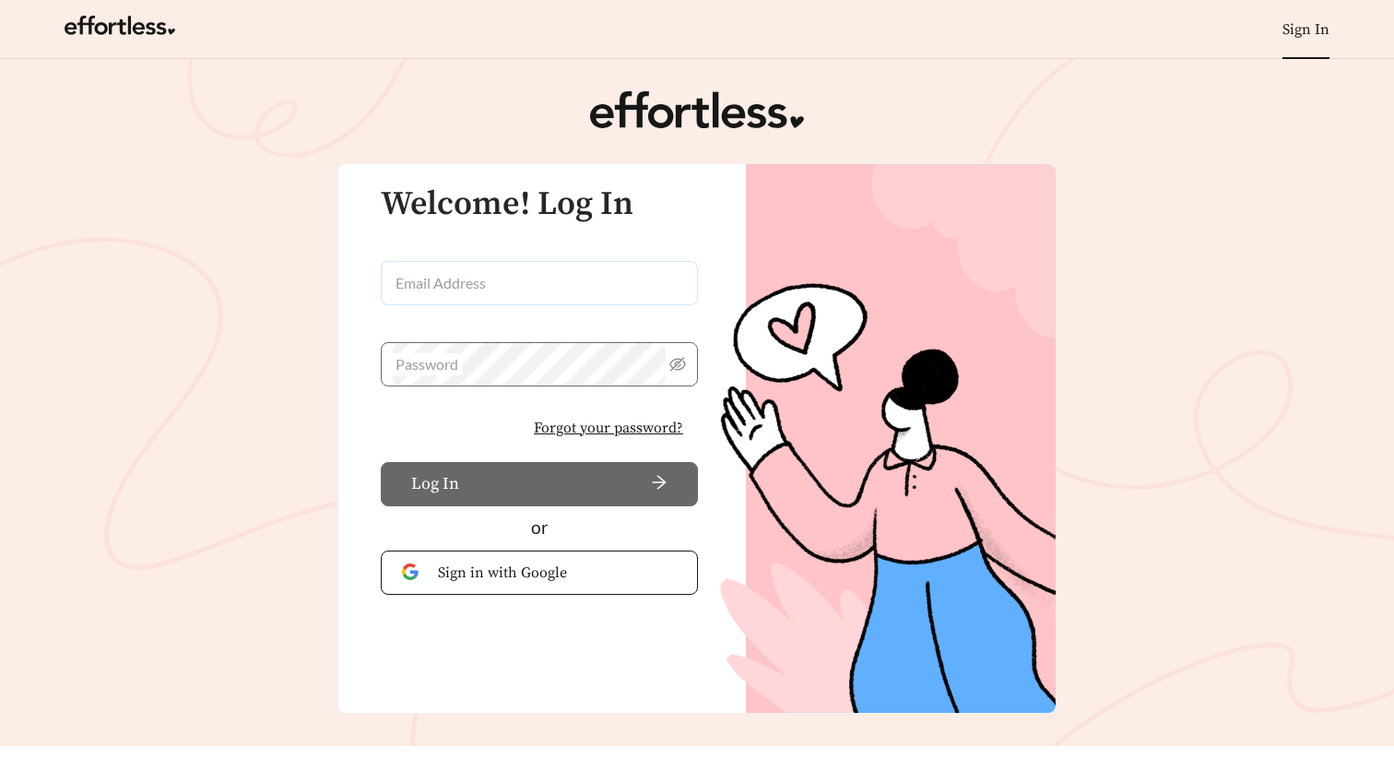
click at [475, 297] on input "Email Address" at bounding box center [539, 283] width 317 height 44
type input "**********"
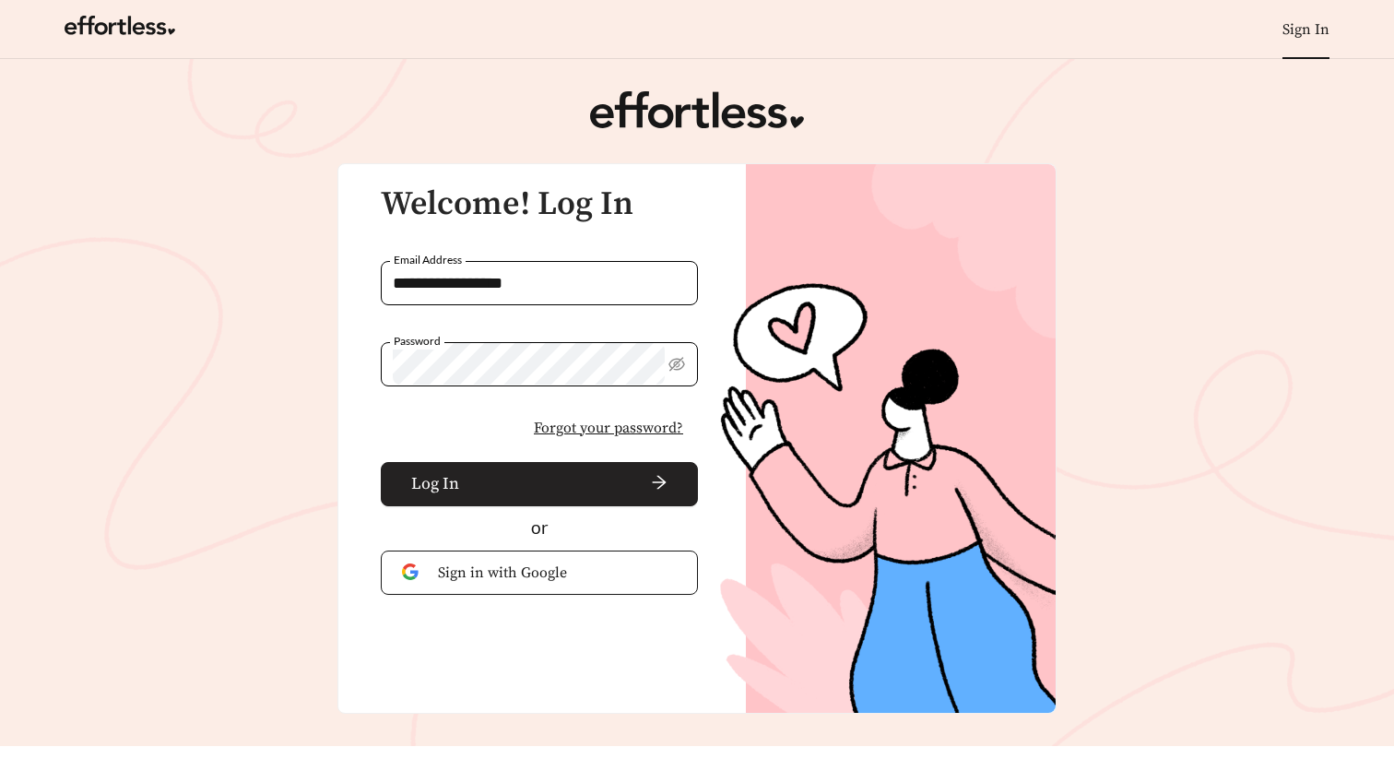
click at [453, 499] on button "Log In" at bounding box center [539, 484] width 317 height 44
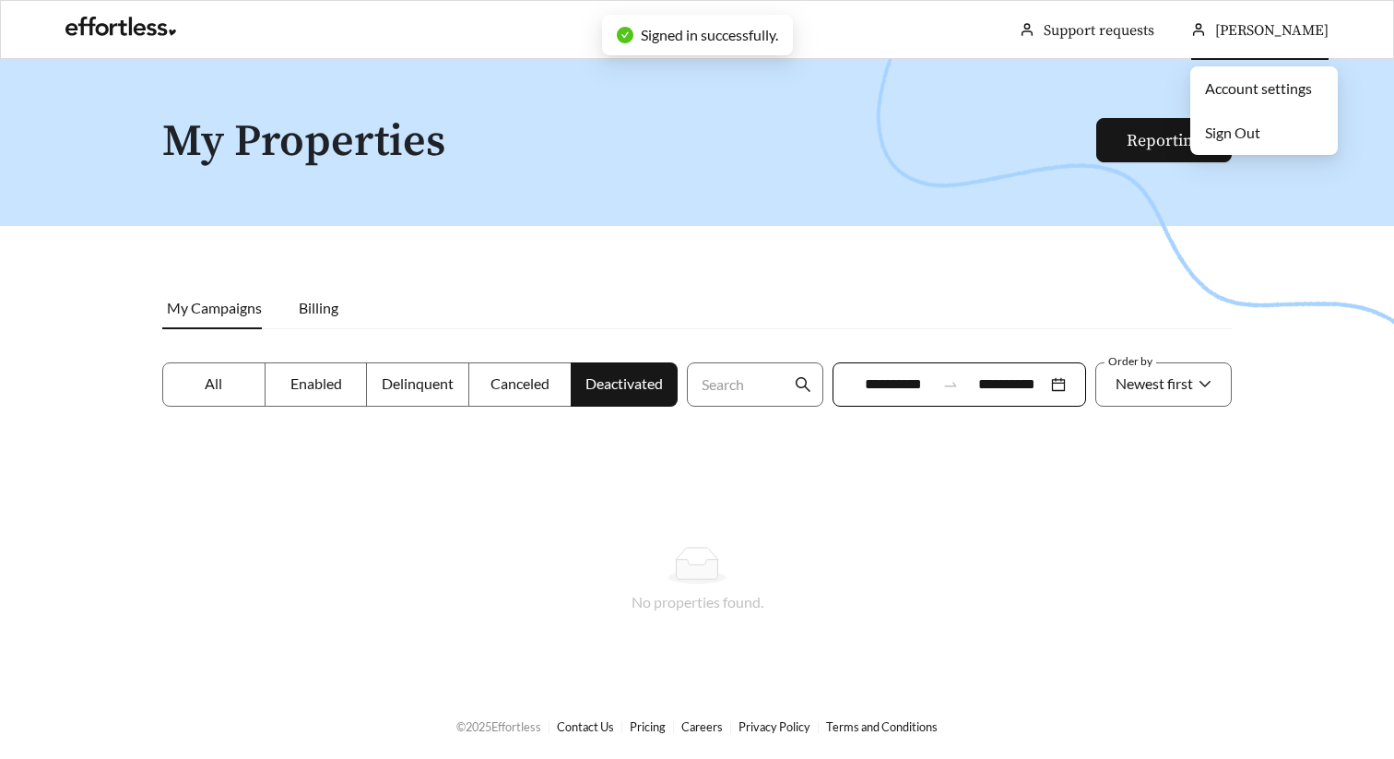
click at [1238, 128] on span "Sign Out" at bounding box center [1232, 133] width 55 height 18
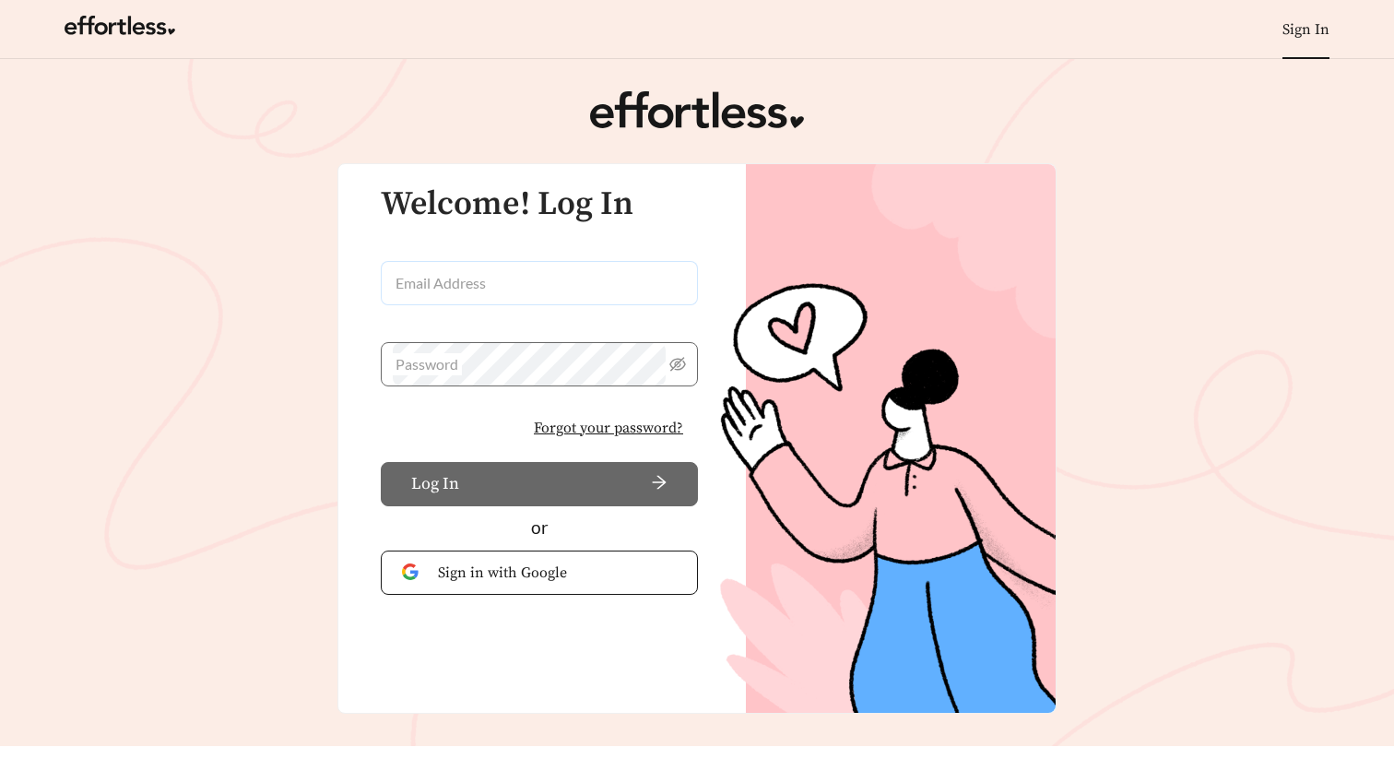
click at [492, 294] on input "Email Address" at bounding box center [539, 283] width 317 height 44
type input "**********"
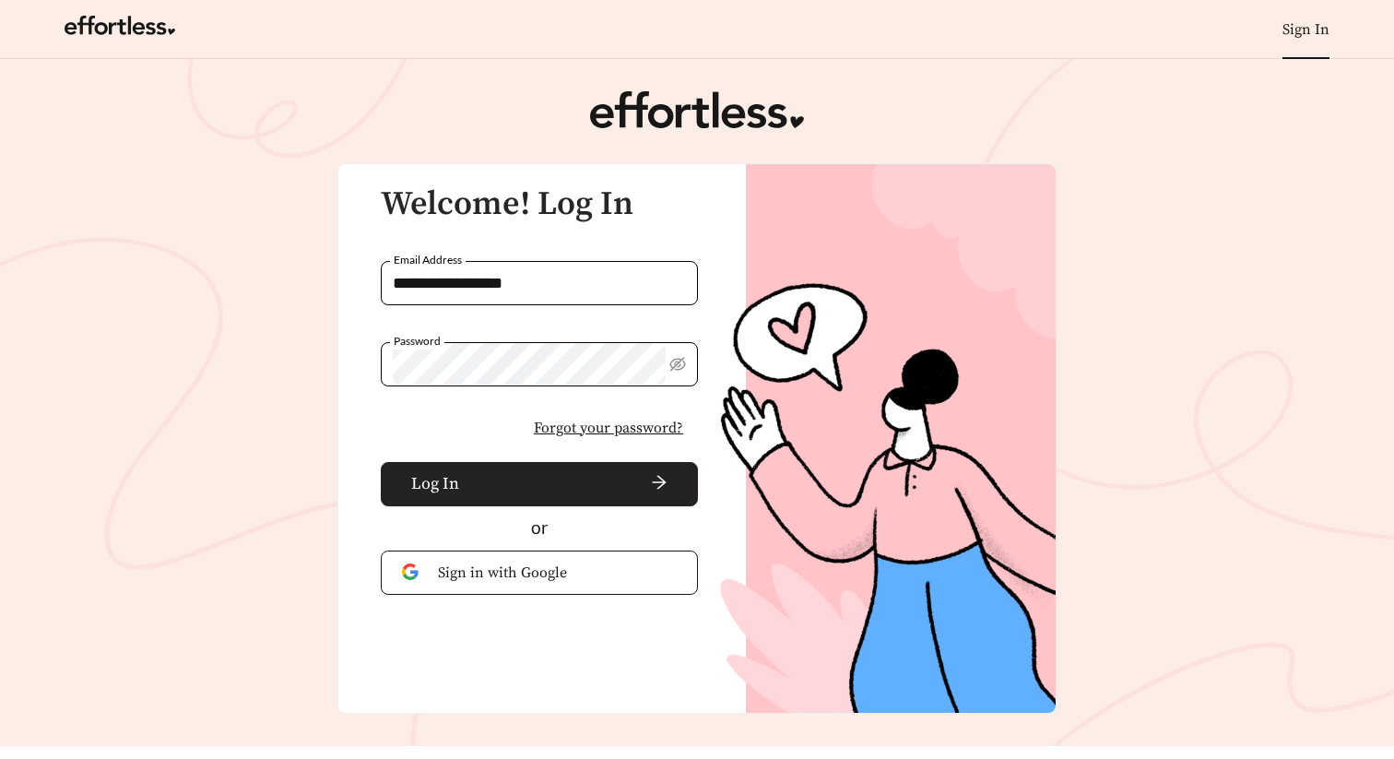
click at [464, 481] on button "Log In" at bounding box center [539, 484] width 317 height 44
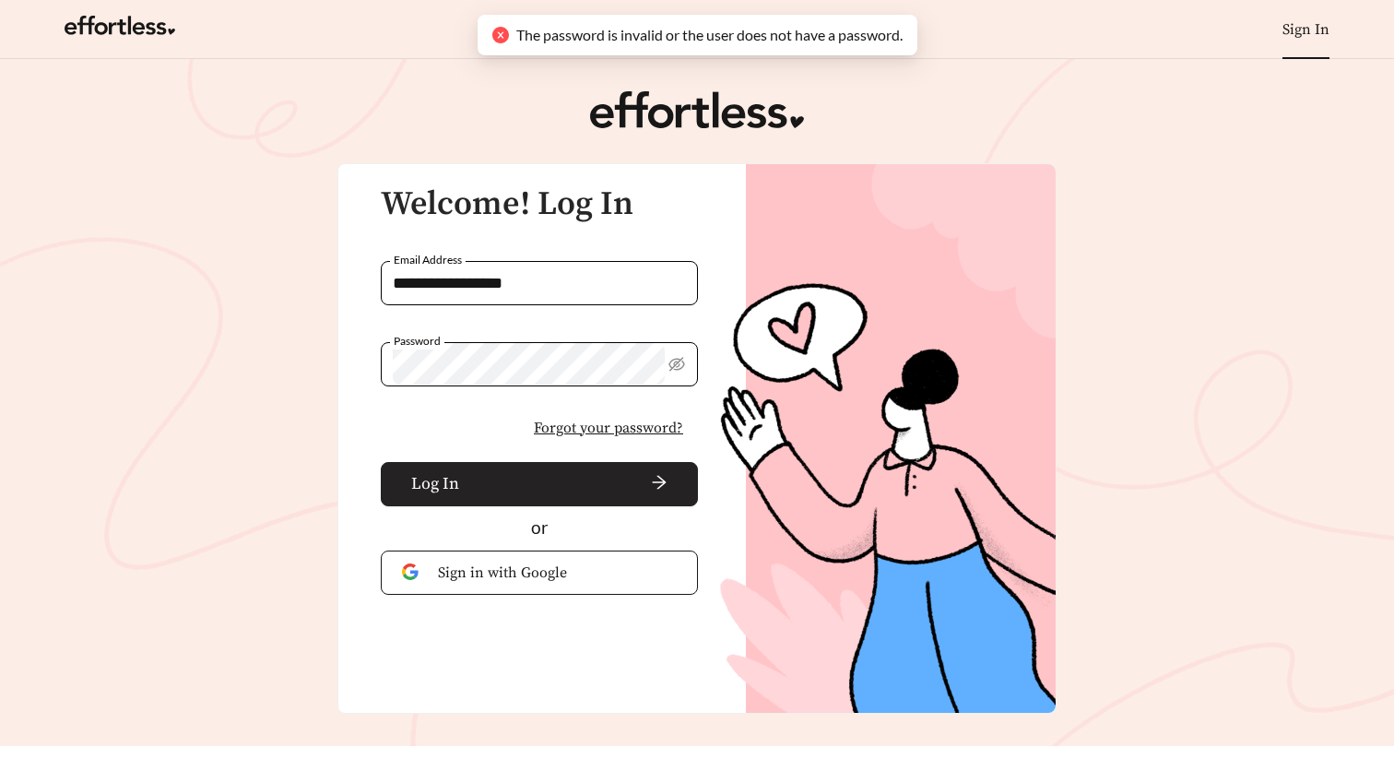
click at [474, 480] on span "arrow-right" at bounding box center [567, 484] width 201 height 20
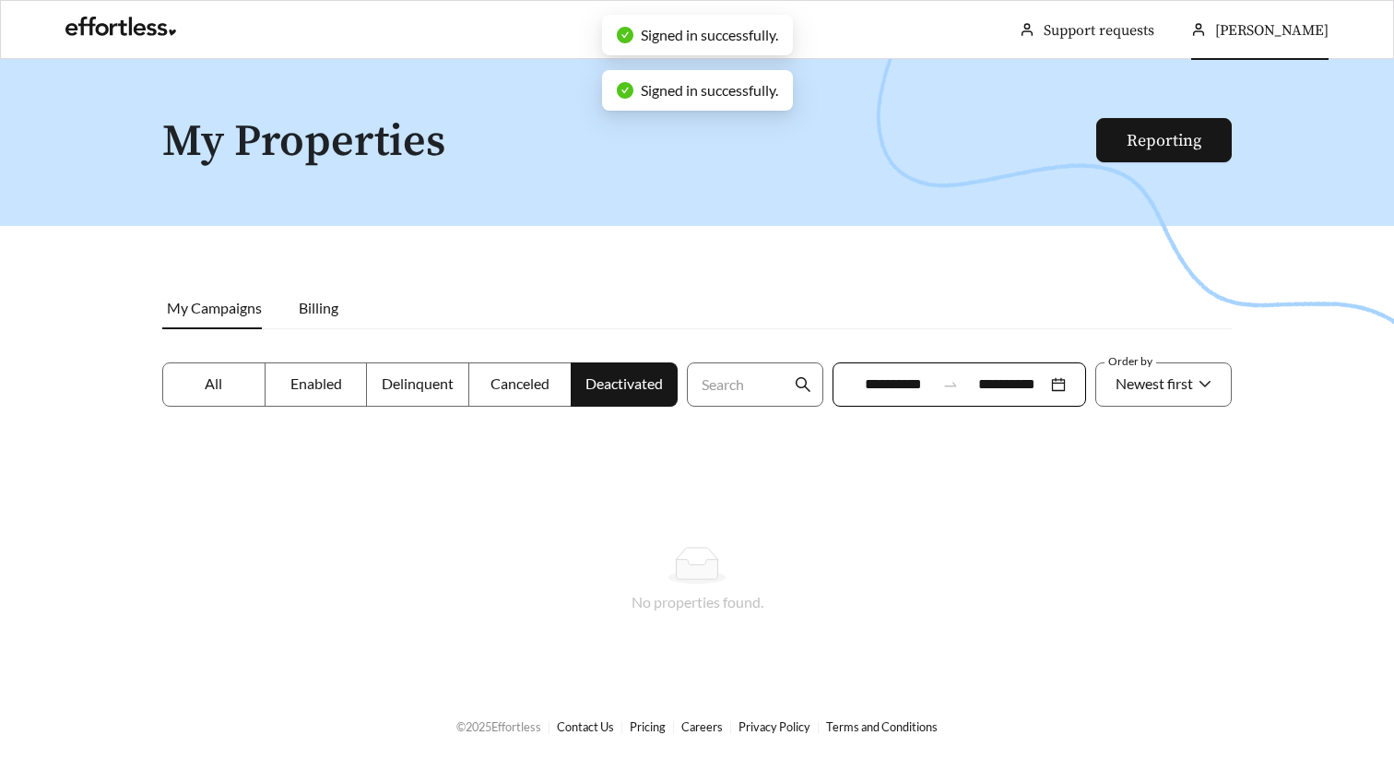
click at [1297, 32] on span "Schubert Tabarez" at bounding box center [1272, 30] width 113 height 18
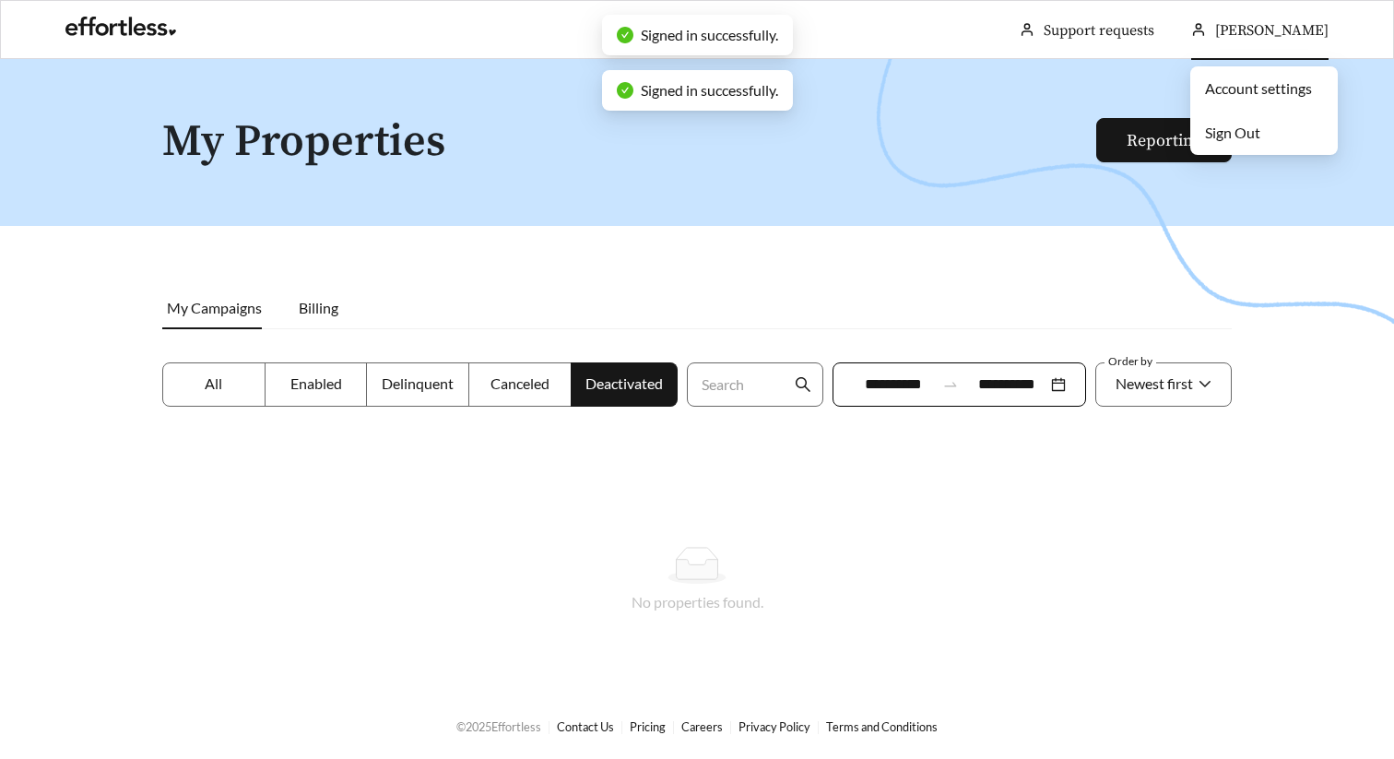
click at [1256, 128] on span "Sign Out" at bounding box center [1232, 133] width 55 height 18
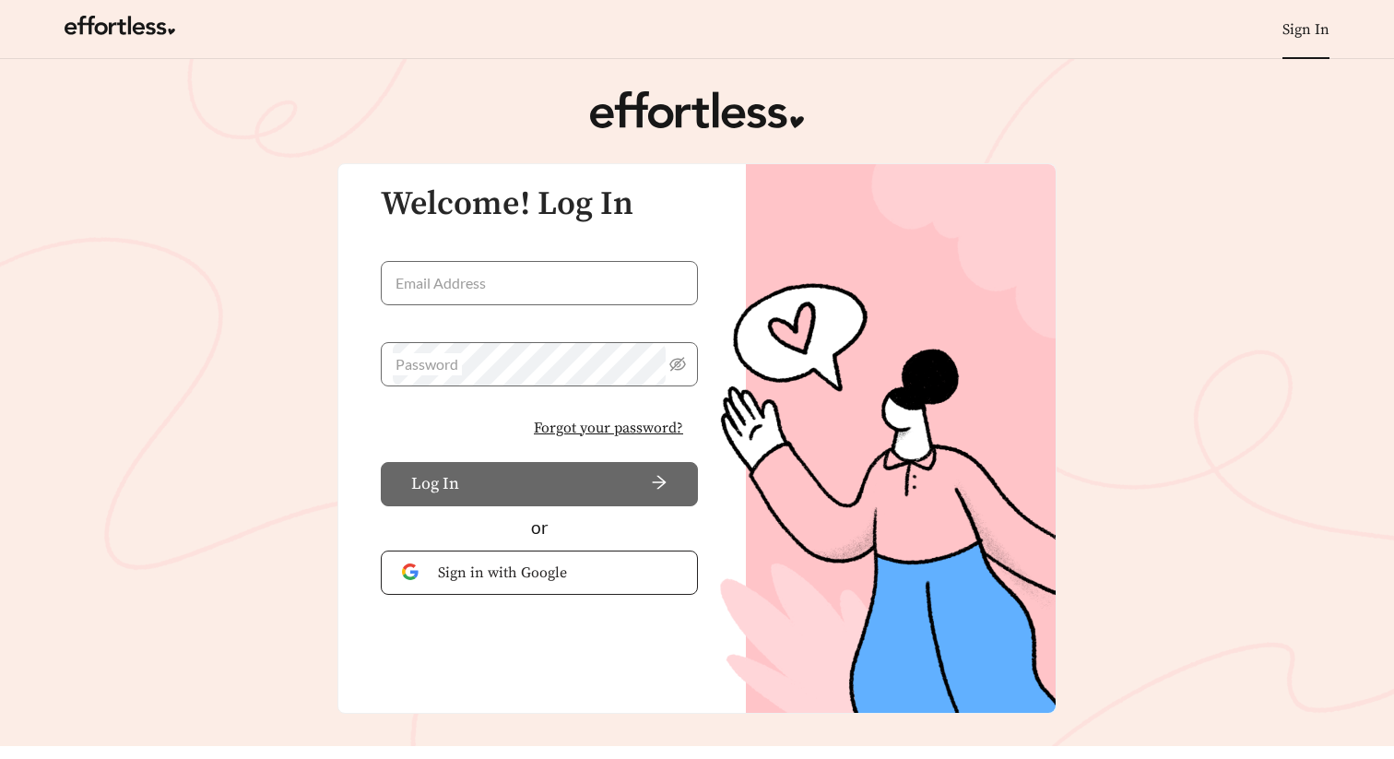
click at [521, 558] on button "Sign in with Google" at bounding box center [539, 573] width 317 height 44
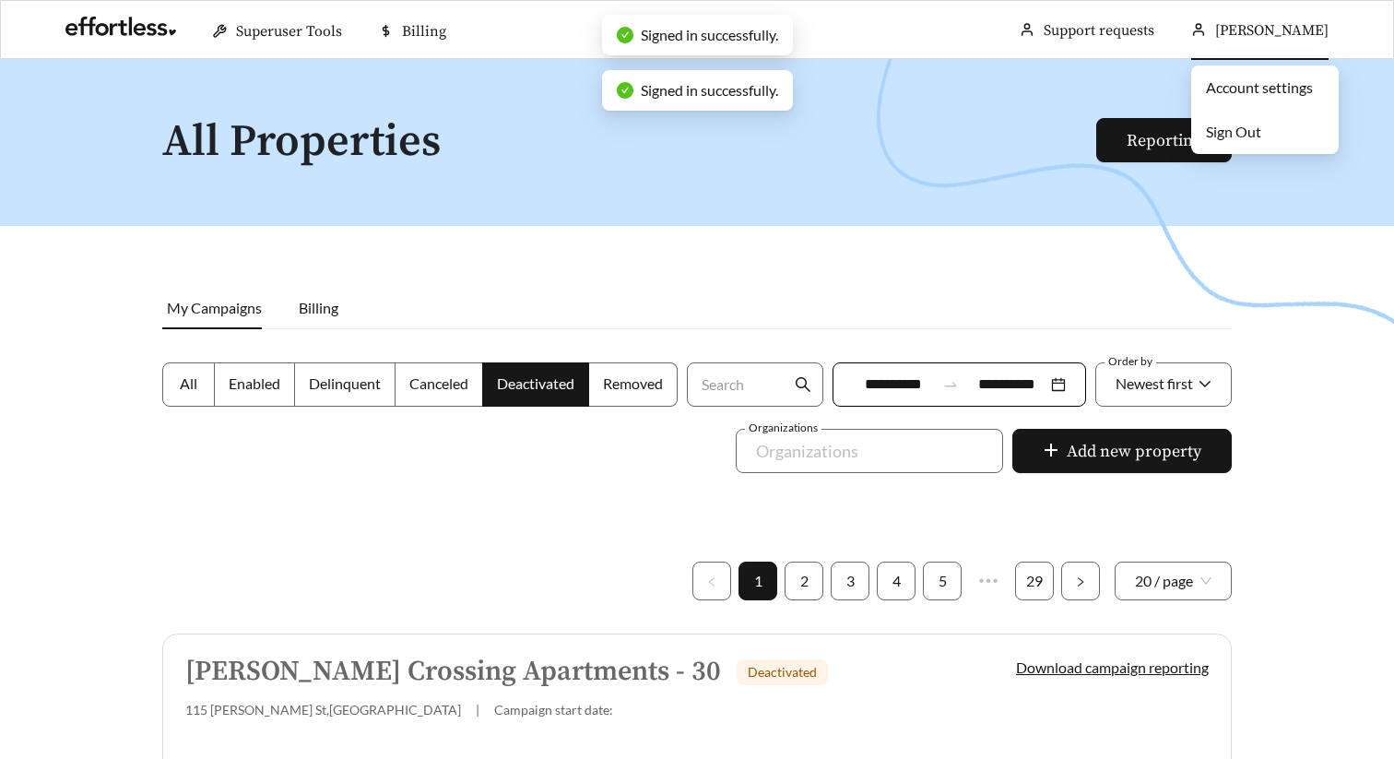
click at [1223, 134] on span "Sign Out" at bounding box center [1233, 132] width 55 height 18
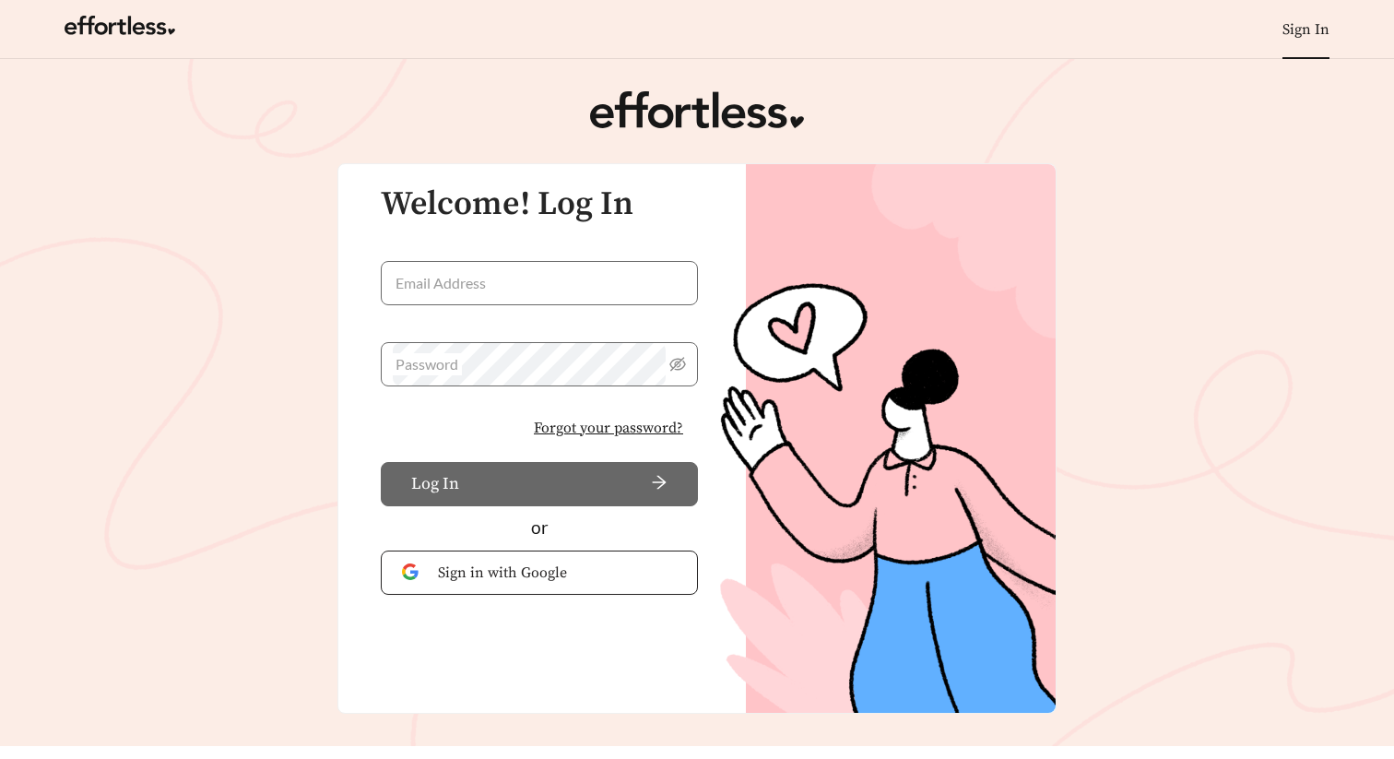
click at [551, 571] on span "Sign in with Google" at bounding box center [557, 573] width 239 height 22
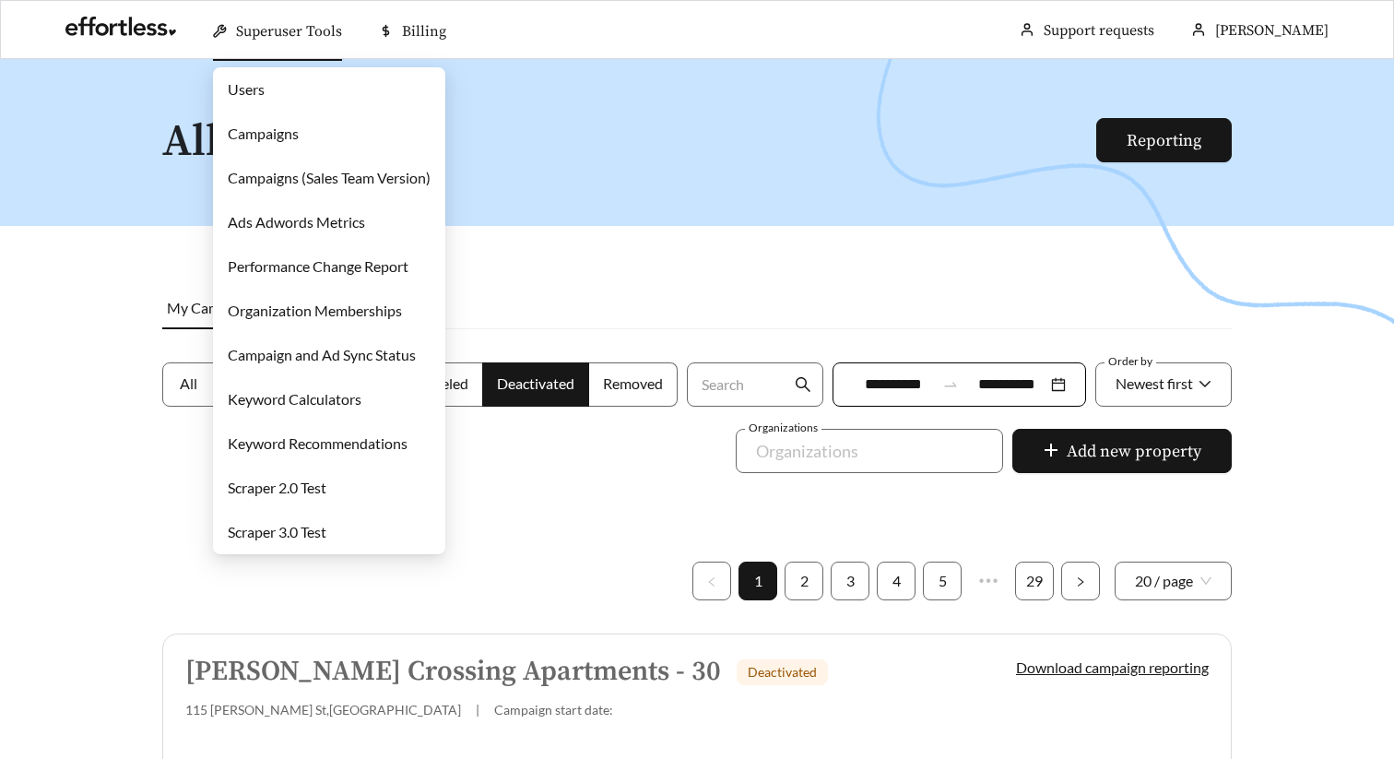
click at [258, 85] on link "Users" at bounding box center [246, 89] width 37 height 18
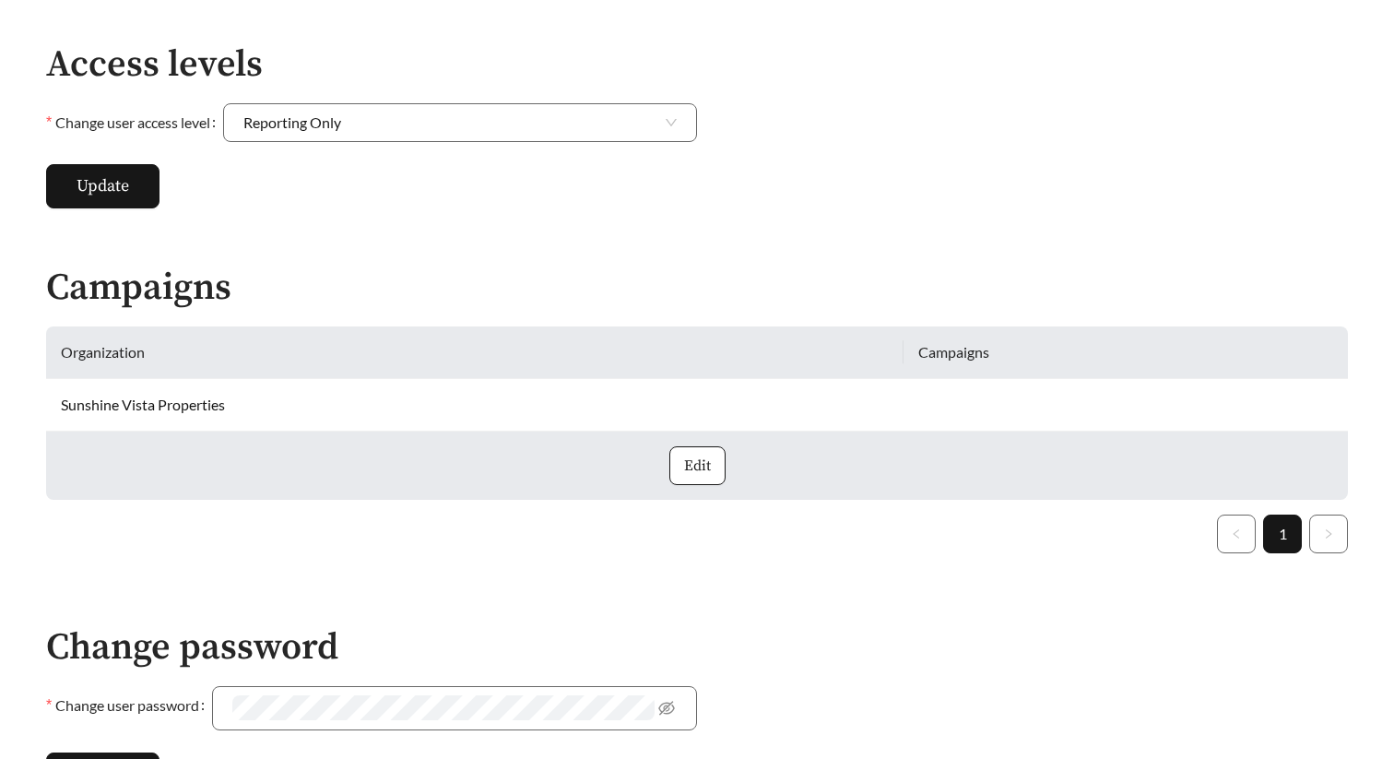
scroll to position [456, 0]
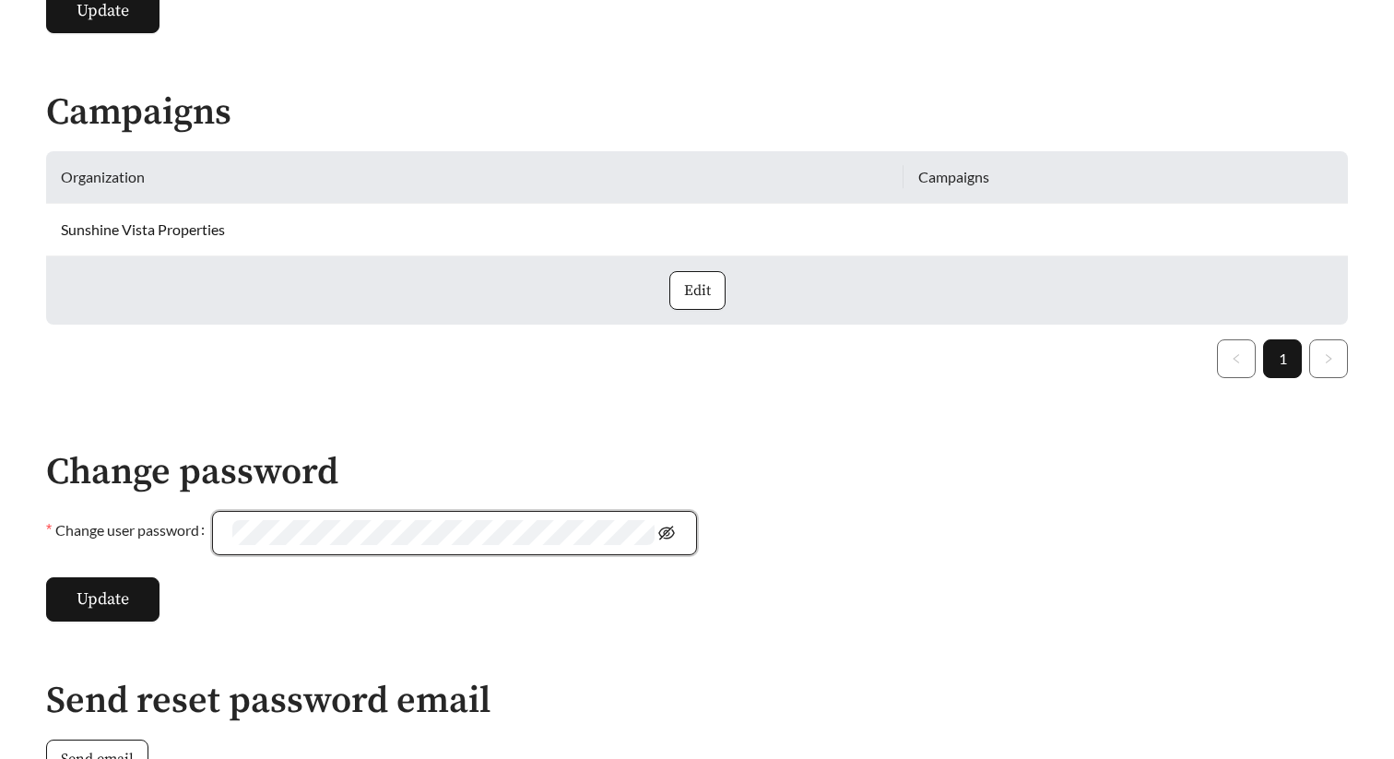
click at [673, 529] on icon "eye-invisible" at bounding box center [667, 533] width 17 height 14
click at [419, 464] on h2 "Change password" at bounding box center [371, 472] width 651 height 41
click at [118, 591] on span "Update" at bounding box center [103, 599] width 53 height 25
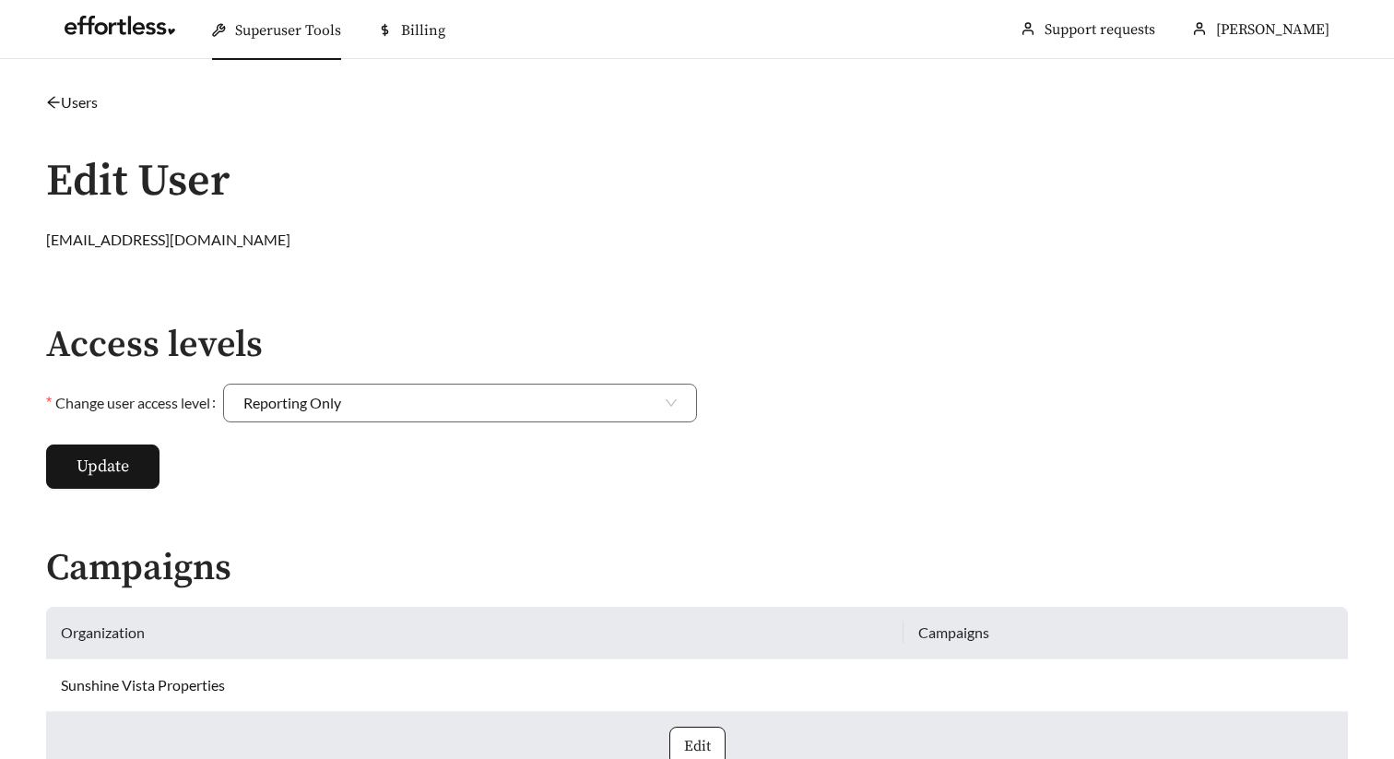
click at [666, 238] on div "stf9331@gmail.com" at bounding box center [697, 240] width 1302 height 22
click at [138, 37] on link at bounding box center [120, 30] width 111 height 18
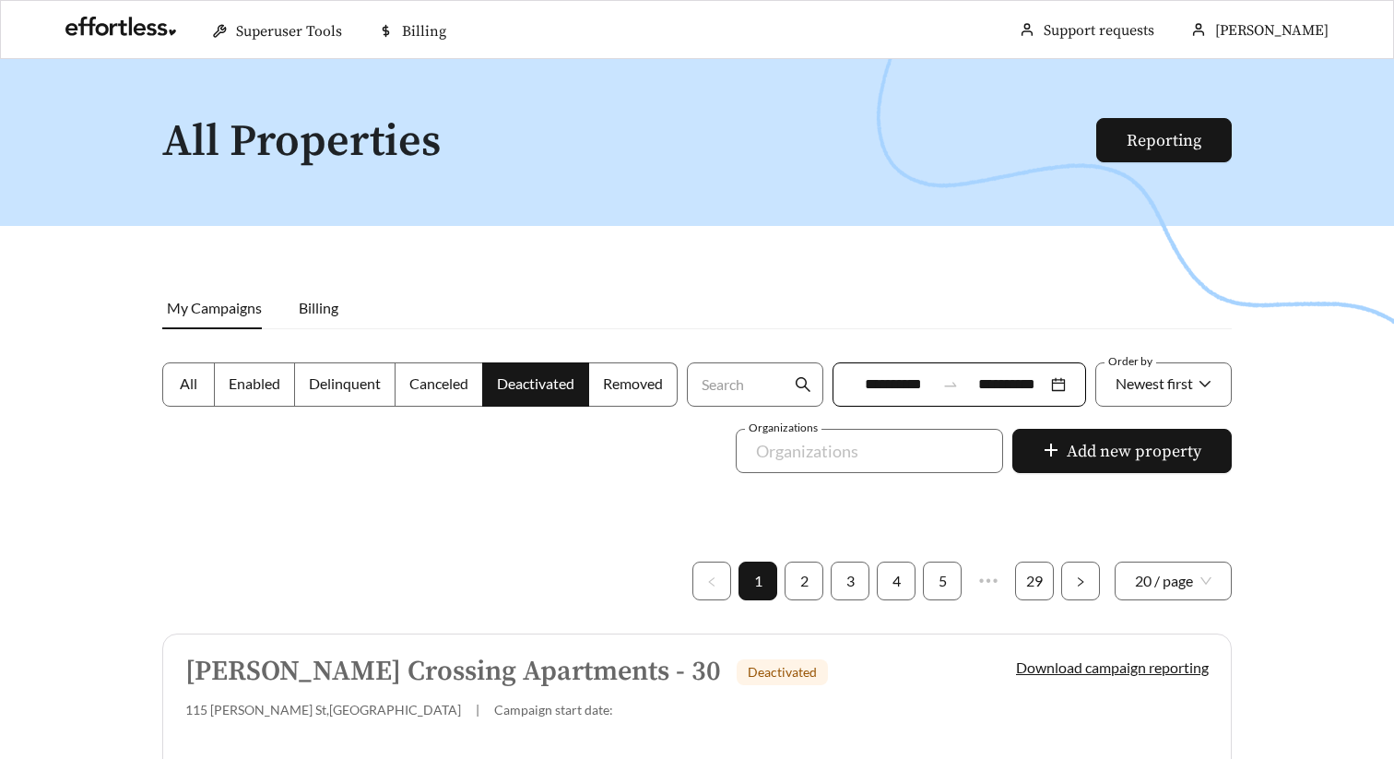
click at [259, 88] on div at bounding box center [697, 438] width 1394 height 759
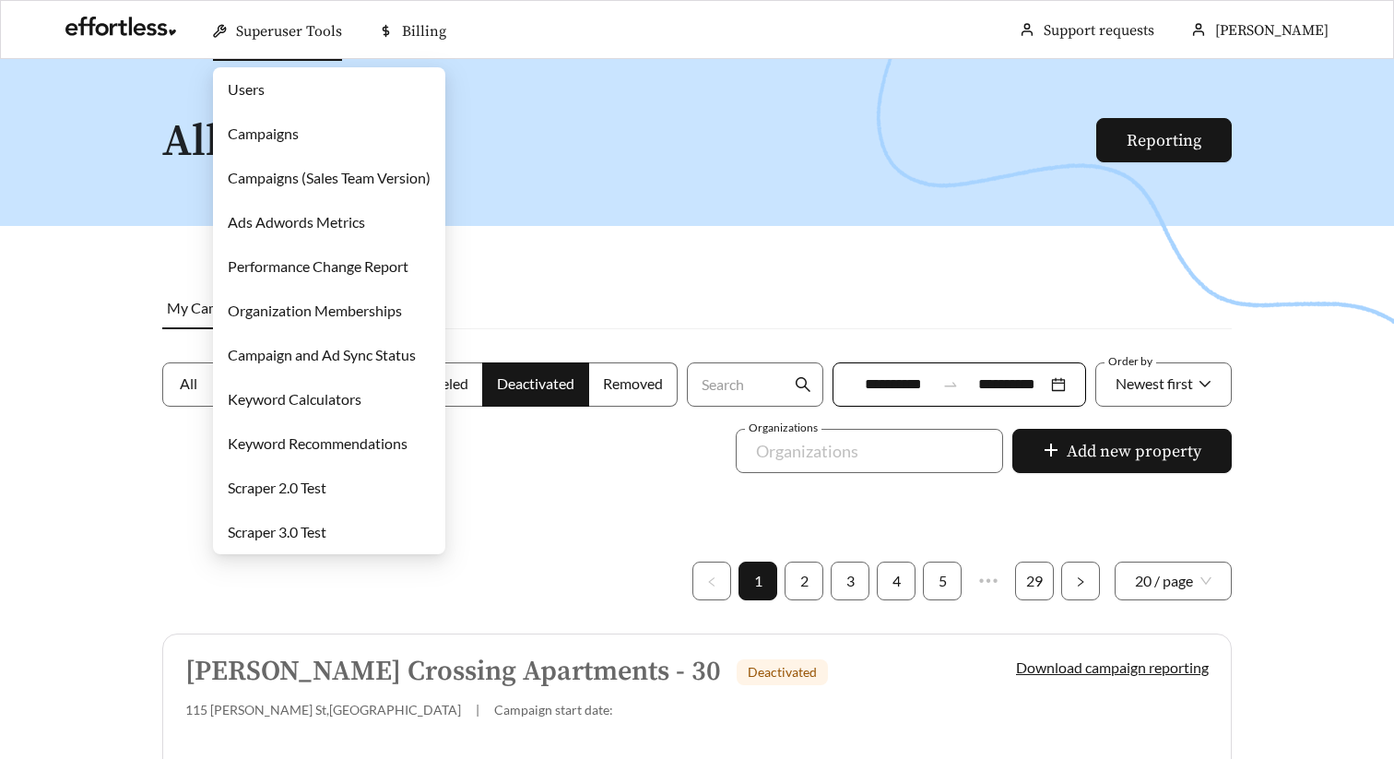
click at [250, 97] on link "Users" at bounding box center [246, 89] width 37 height 18
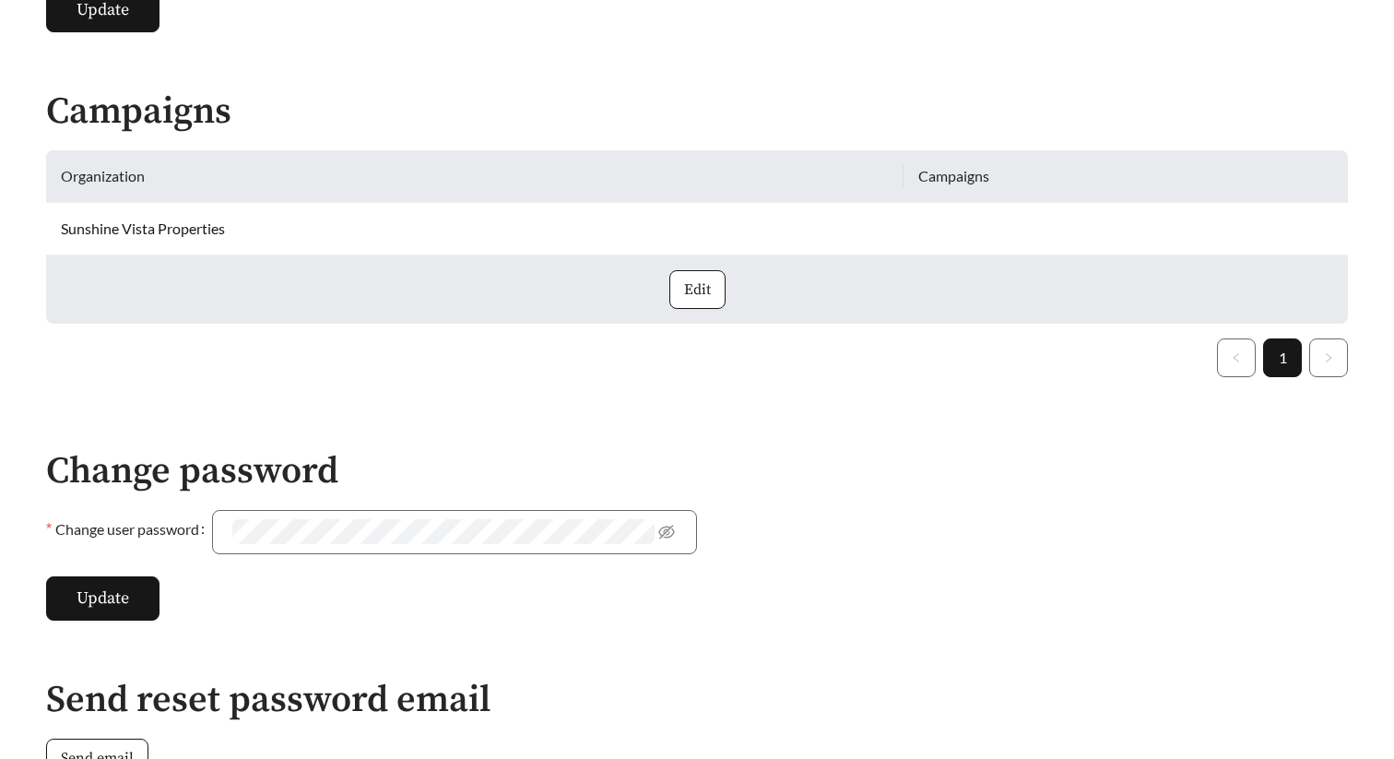
scroll to position [786, 0]
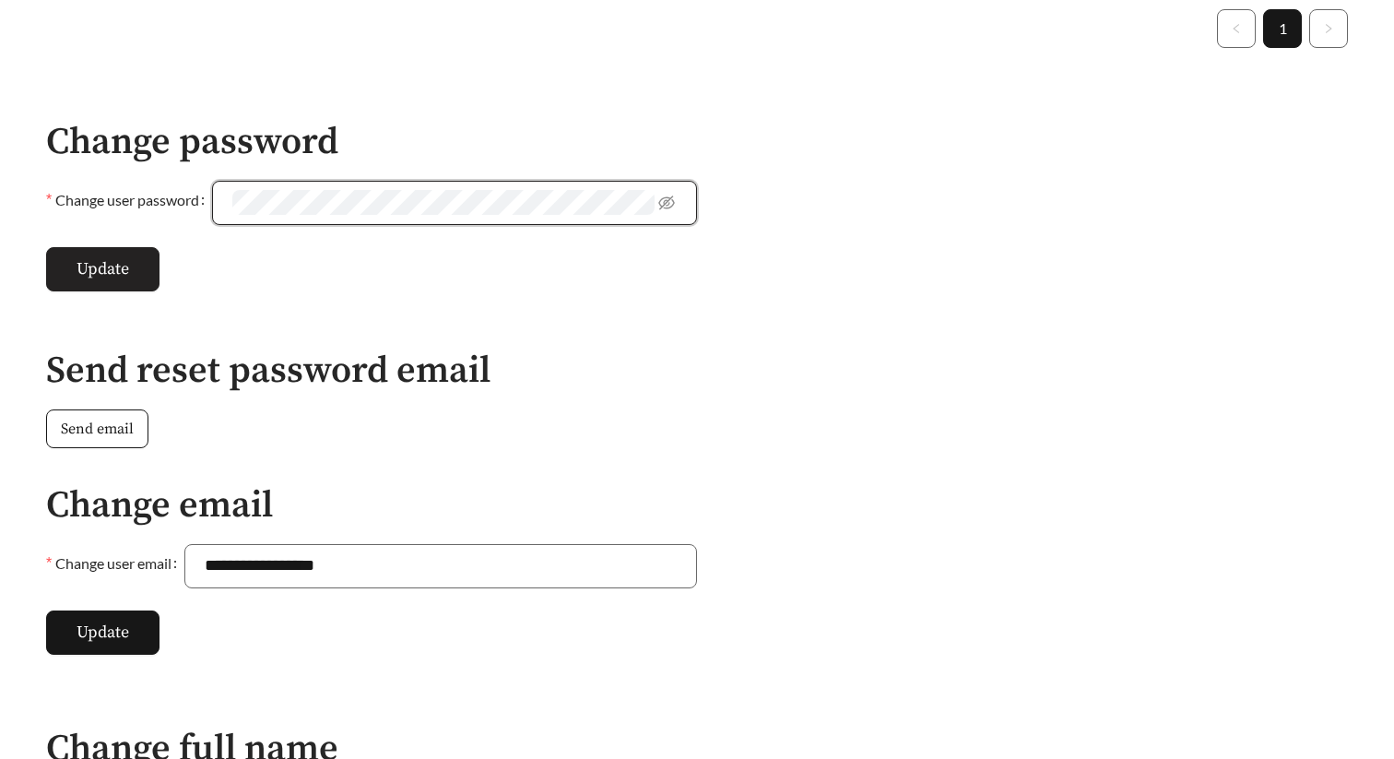
click at [98, 254] on button "Update" at bounding box center [102, 269] width 113 height 44
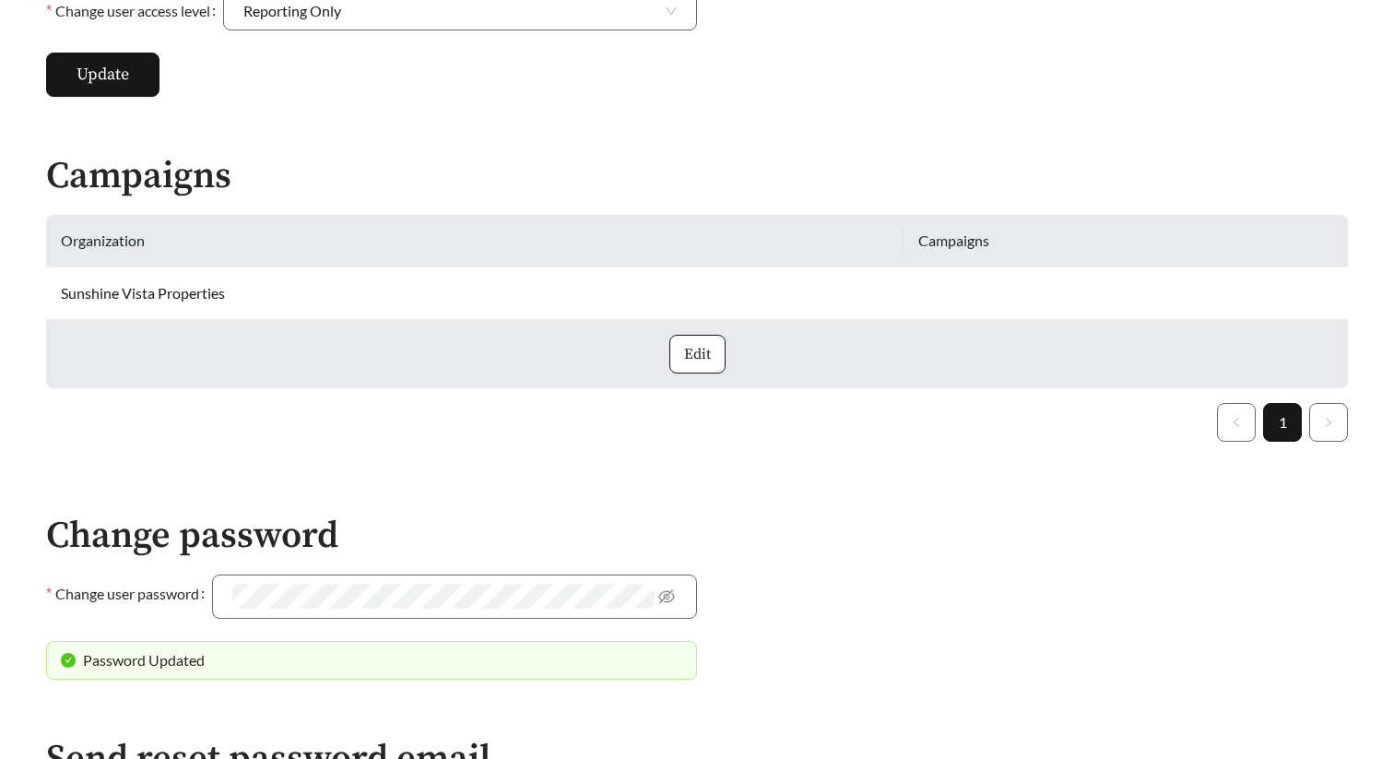
scroll to position [0, 0]
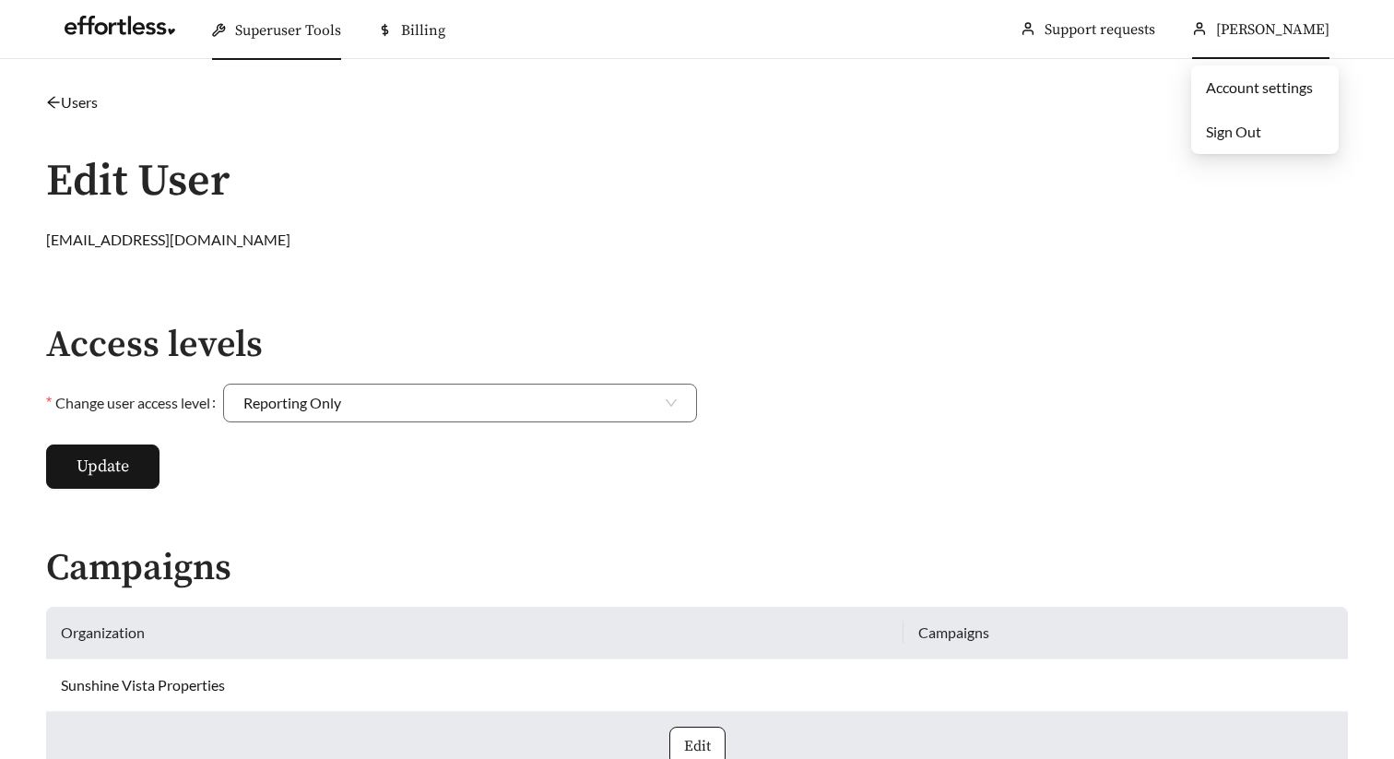
click at [1241, 134] on span "Sign Out" at bounding box center [1233, 132] width 55 height 18
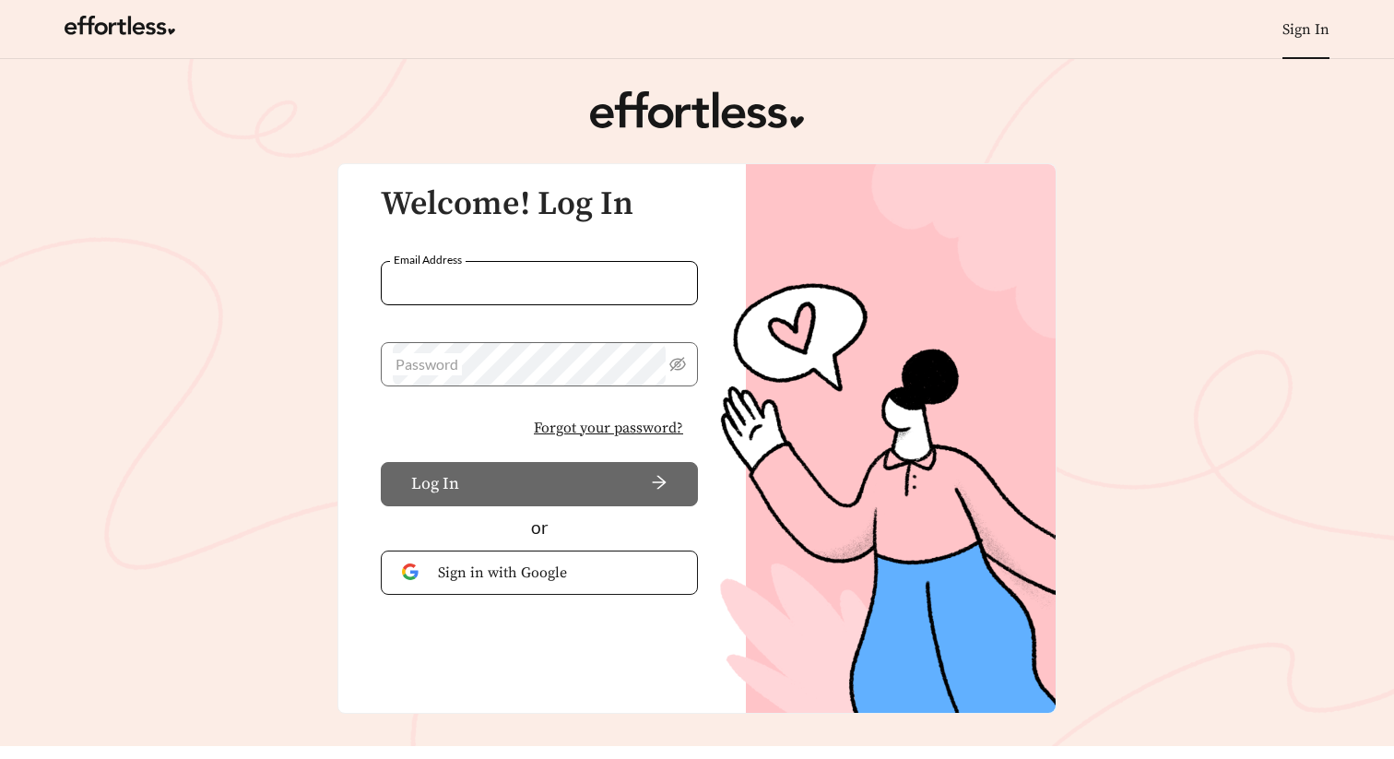
click at [513, 279] on input "Email Address" at bounding box center [539, 283] width 317 height 44
type input "**********"
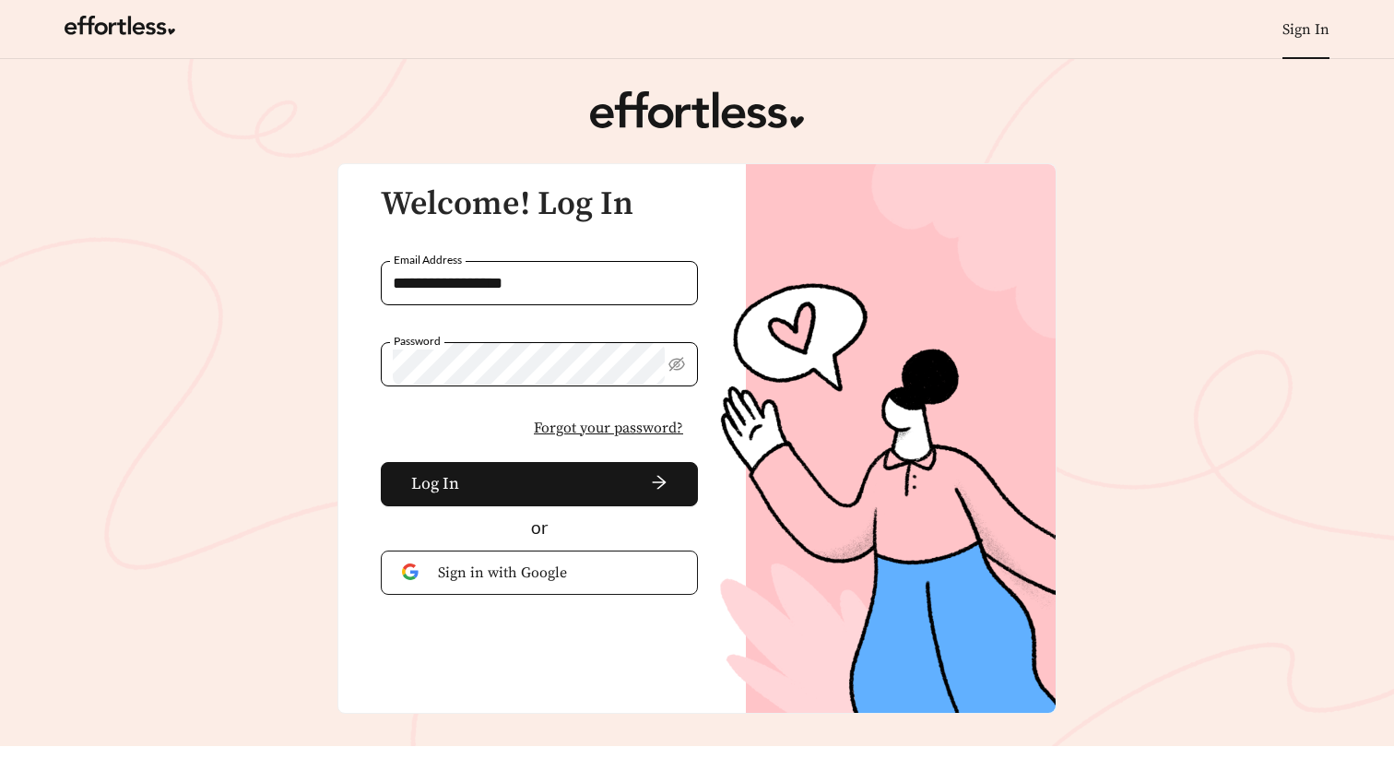
click at [381, 462] on button "Log In" at bounding box center [539, 484] width 317 height 44
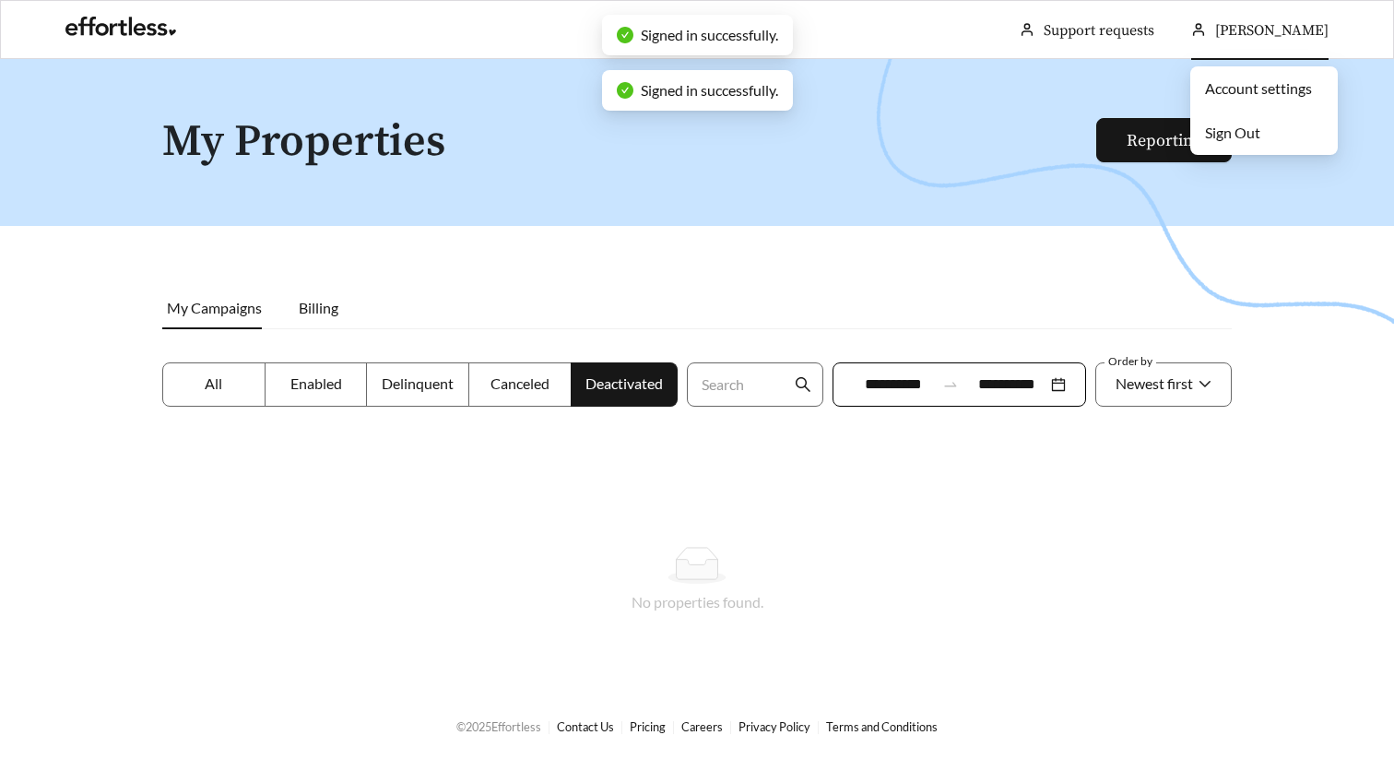
click at [1287, 38] on span "[PERSON_NAME]" at bounding box center [1272, 30] width 113 height 18
click at [1247, 141] on li "Sign Out" at bounding box center [1265, 132] width 148 height 37
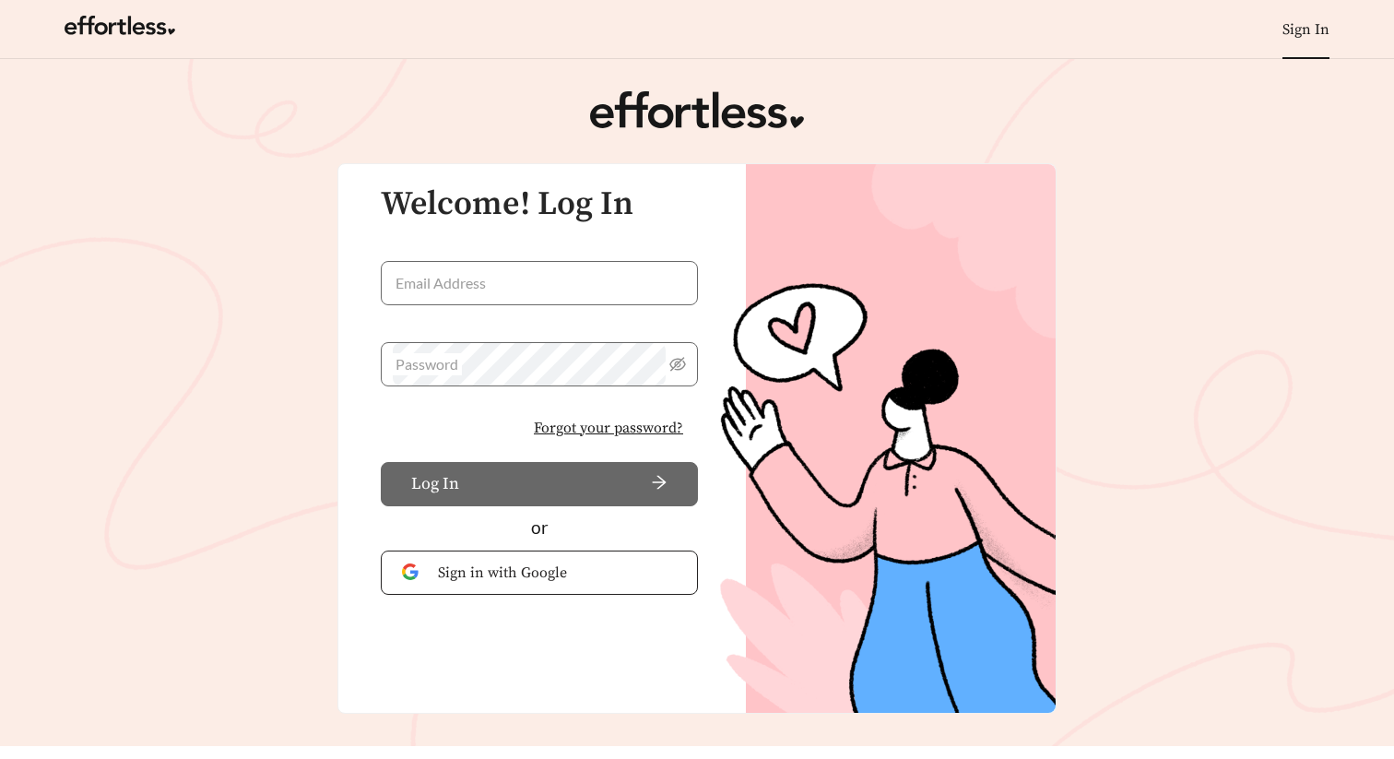
click at [492, 563] on span "Sign in with Google" at bounding box center [557, 573] width 239 height 22
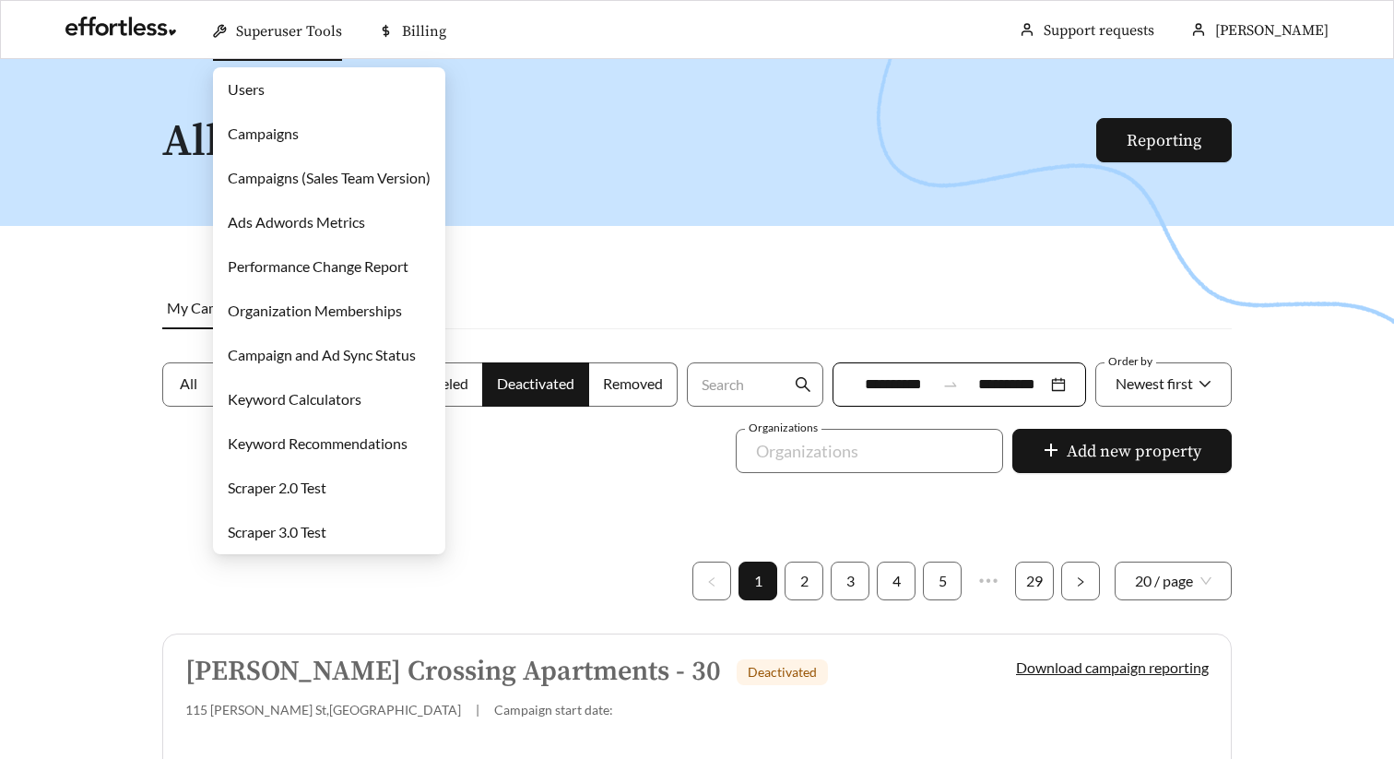
click at [245, 80] on link "Users" at bounding box center [246, 89] width 37 height 18
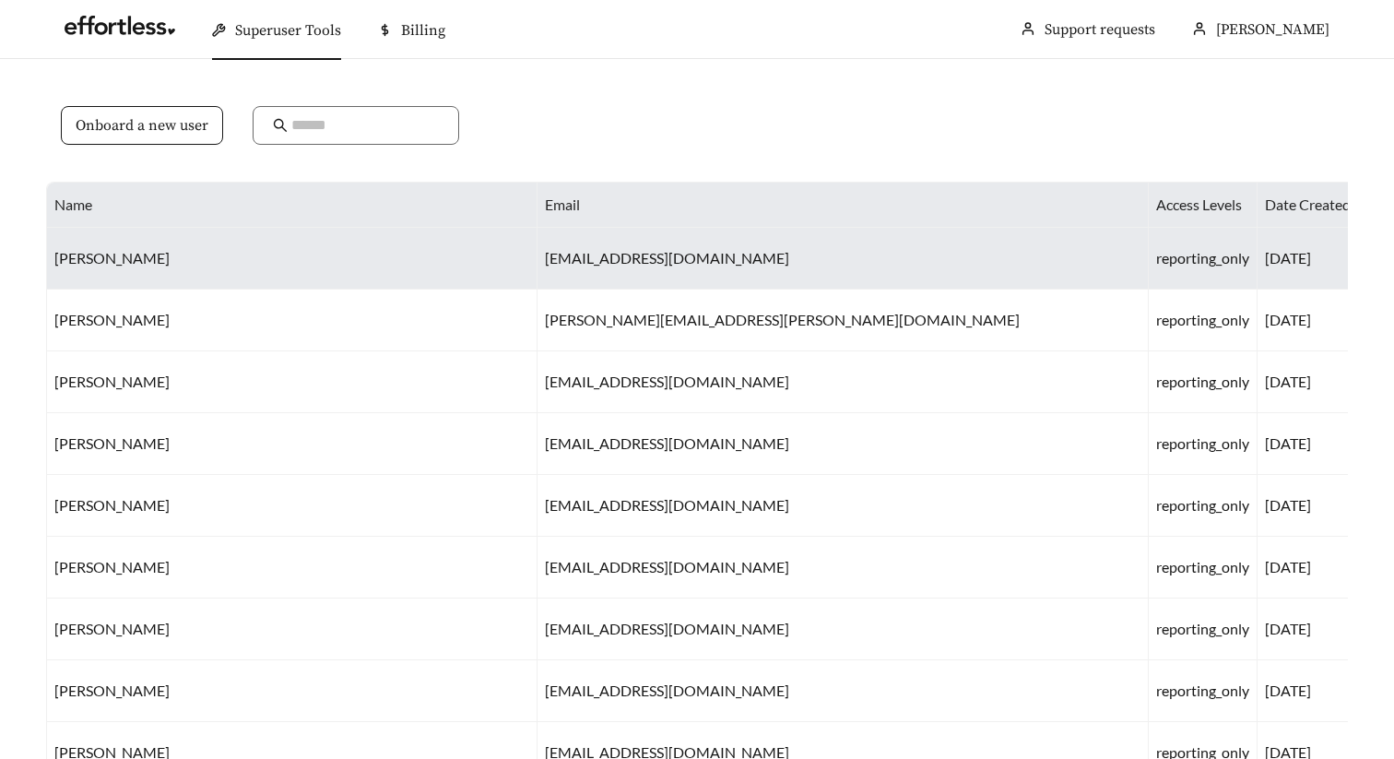
click at [538, 254] on td "[EMAIL_ADDRESS][DOMAIN_NAME]" at bounding box center [843, 259] width 611 height 62
click at [538, 282] on td "[EMAIL_ADDRESS][DOMAIN_NAME]" at bounding box center [843, 259] width 611 height 62
